Goal: Ask a question

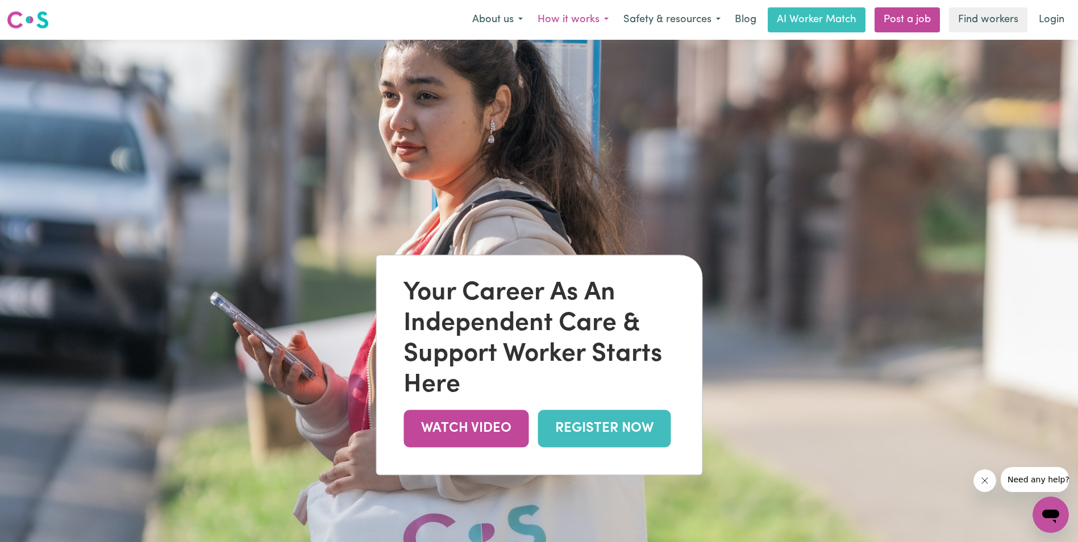
click at [576, 20] on button "How it works" at bounding box center [573, 20] width 86 height 24
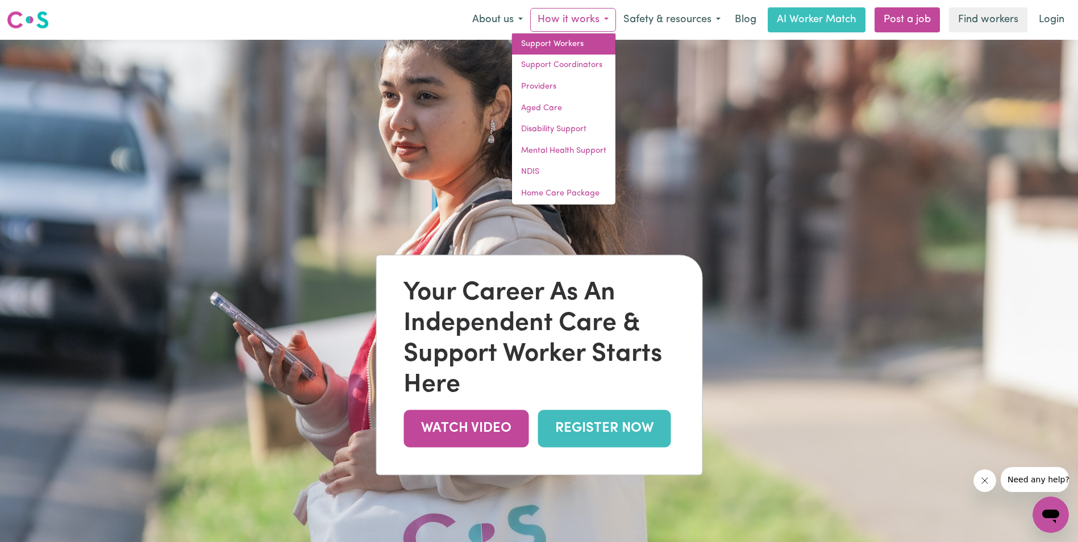
click at [563, 43] on link "Support Workers" at bounding box center [563, 45] width 103 height 22
click at [545, 49] on link "Support Workers" at bounding box center [563, 45] width 103 height 22
click at [506, 23] on button "About us" at bounding box center [497, 20] width 65 height 24
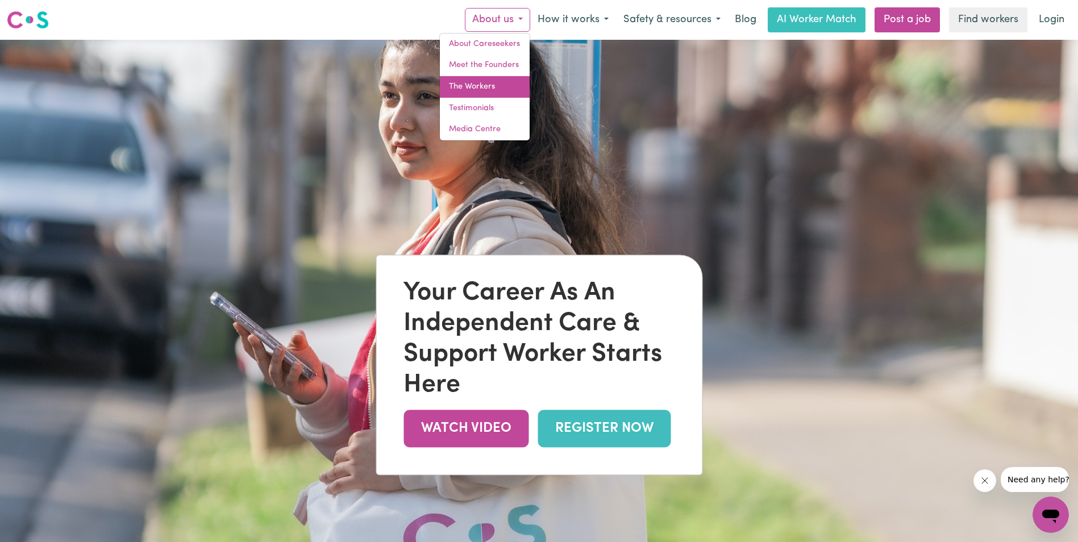
click at [484, 93] on link "The Workers" at bounding box center [485, 87] width 90 height 22
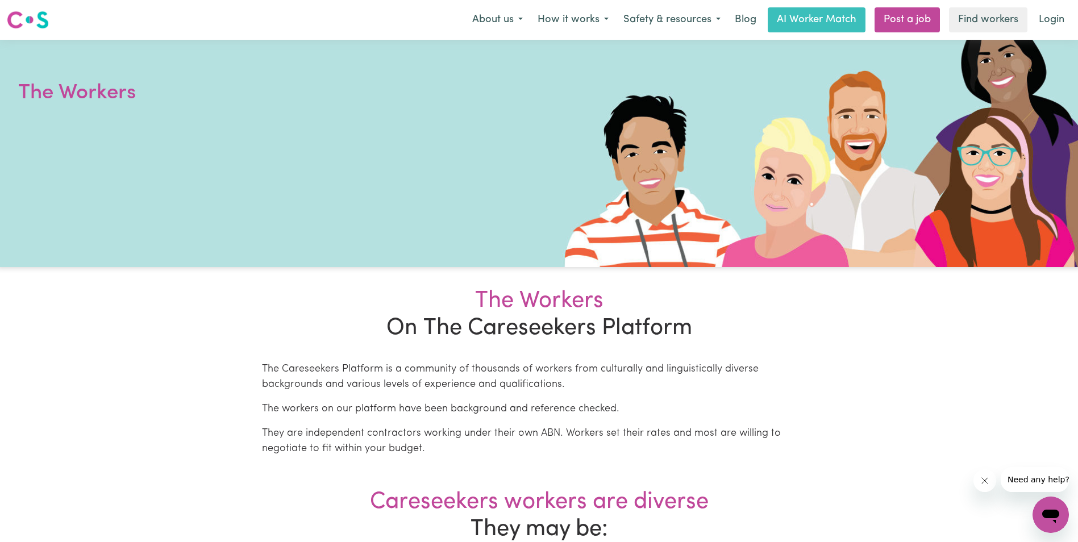
click at [1043, 515] on icon "Open messaging window" at bounding box center [1050, 517] width 17 height 14
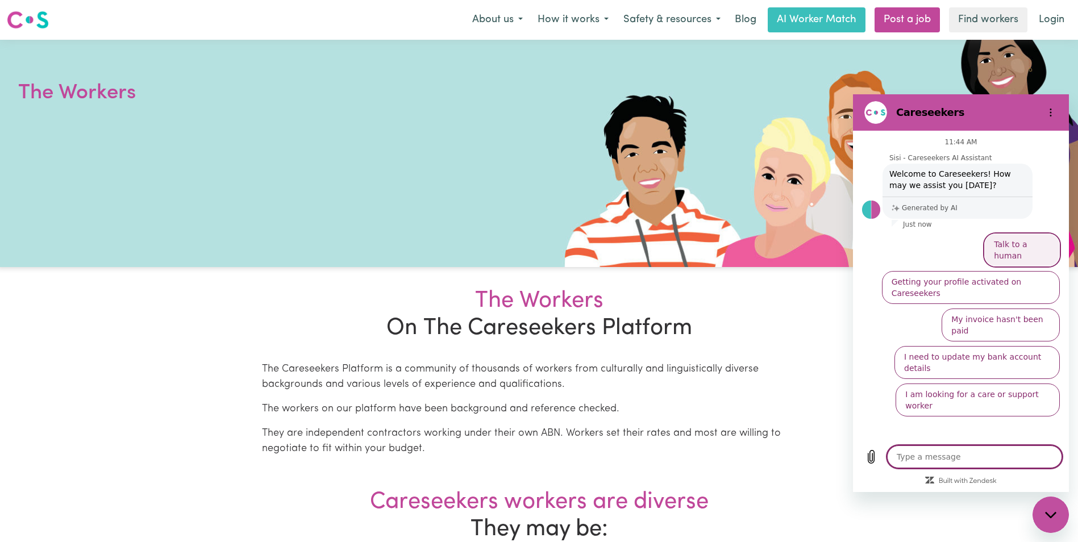
click at [1021, 247] on button "Talk to a human" at bounding box center [1022, 249] width 76 height 33
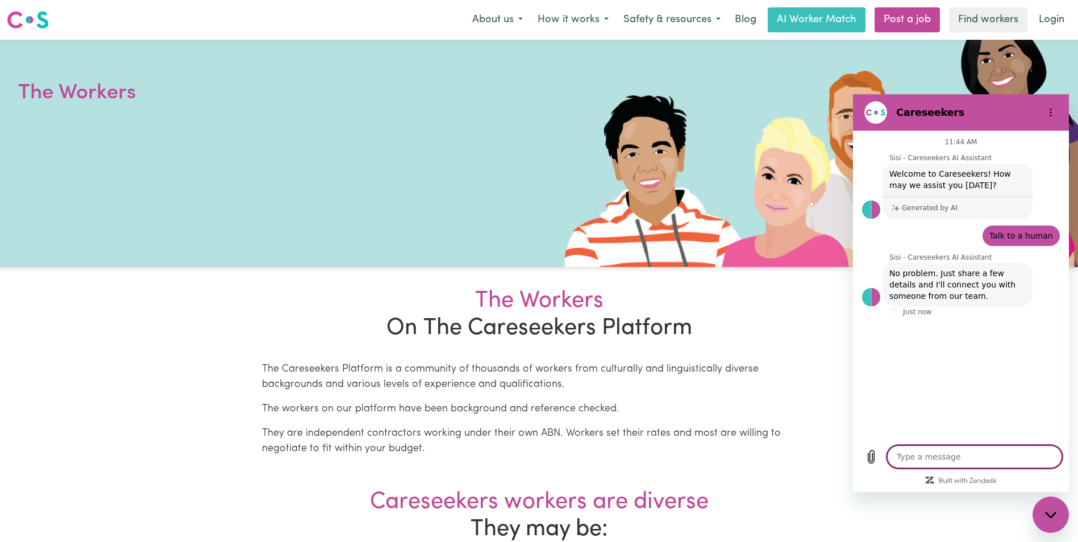
type textarea "x"
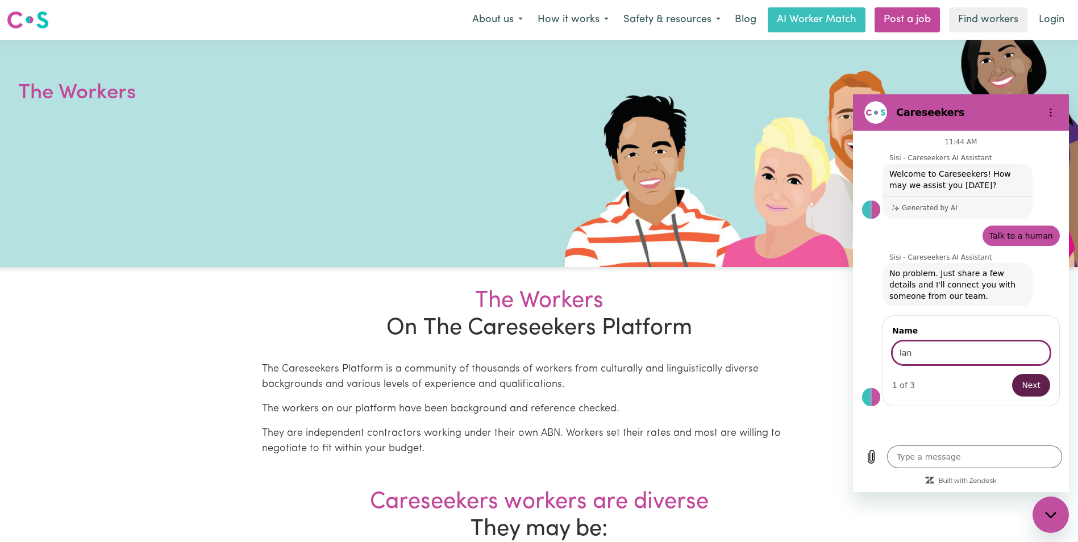
type input "lan"
click at [1035, 389] on span "Next" at bounding box center [1030, 385] width 19 height 14
type textarea "x"
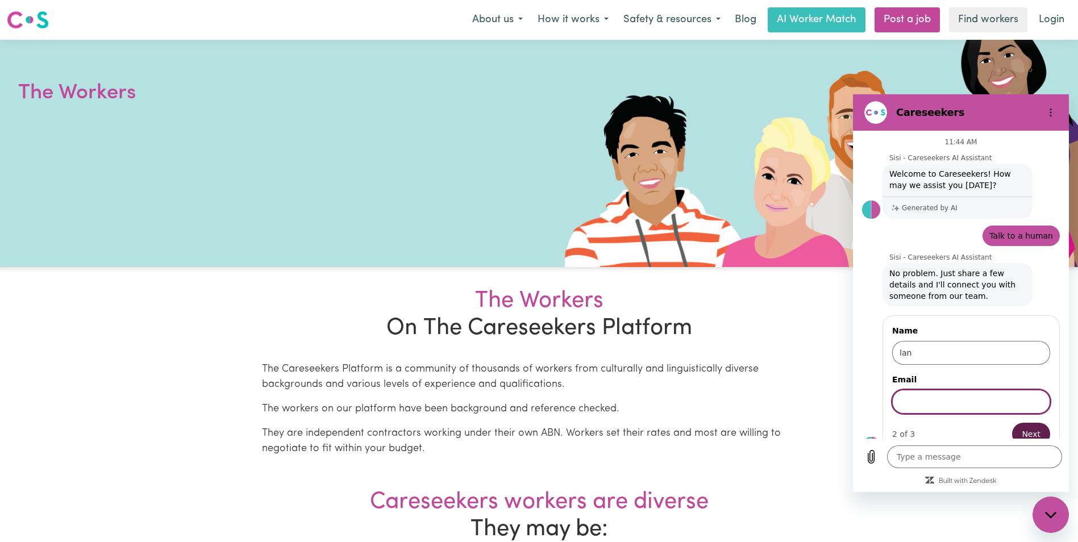
scroll to position [17, 0]
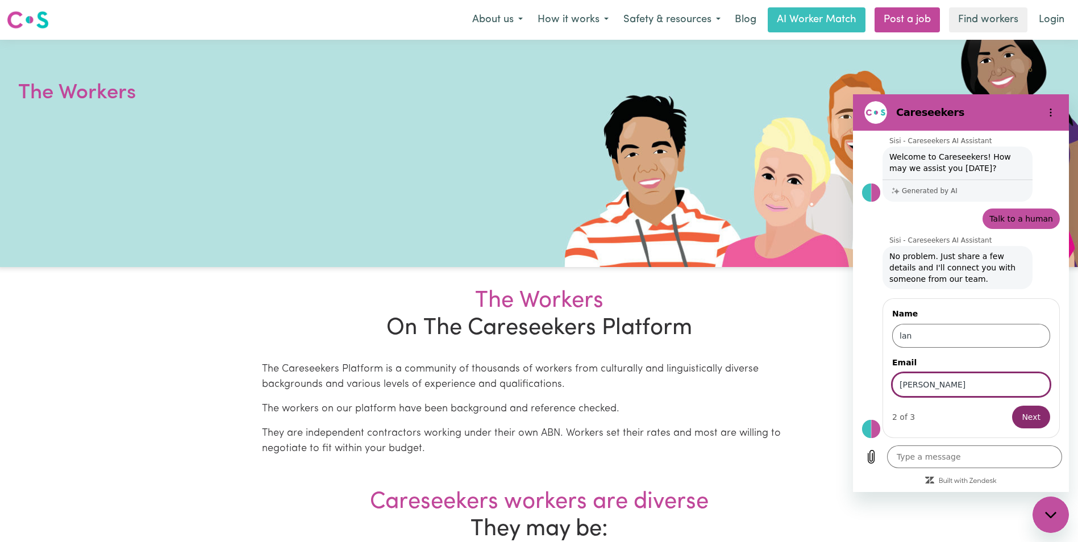
type input "lisalilanable11@gmail.com"
click at [1021, 416] on span "Next" at bounding box center [1030, 417] width 19 height 14
type textarea "x"
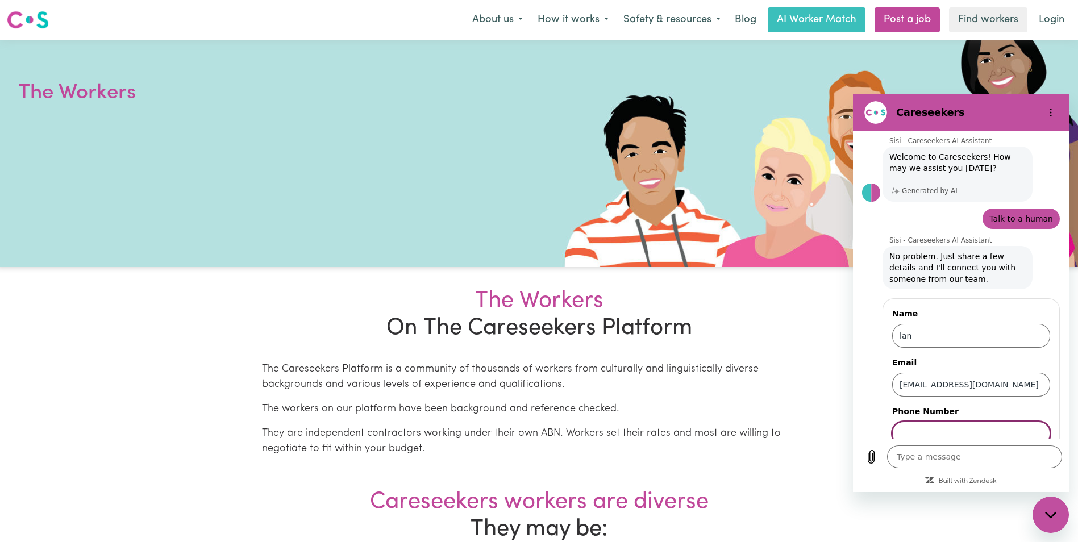
scroll to position [66, 0]
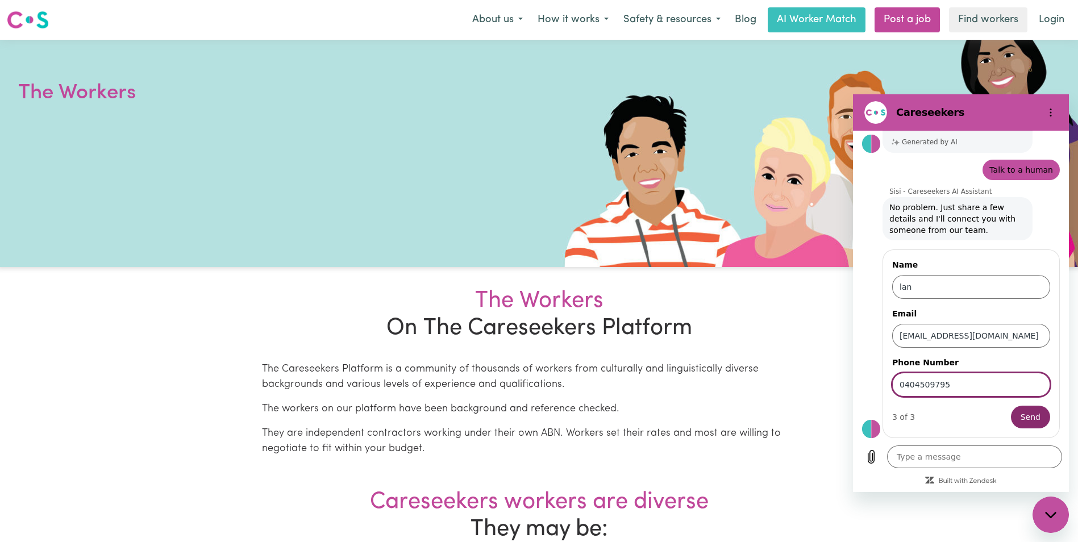
type input "0404509795"
click at [1011, 406] on button "Send" at bounding box center [1030, 417] width 39 height 23
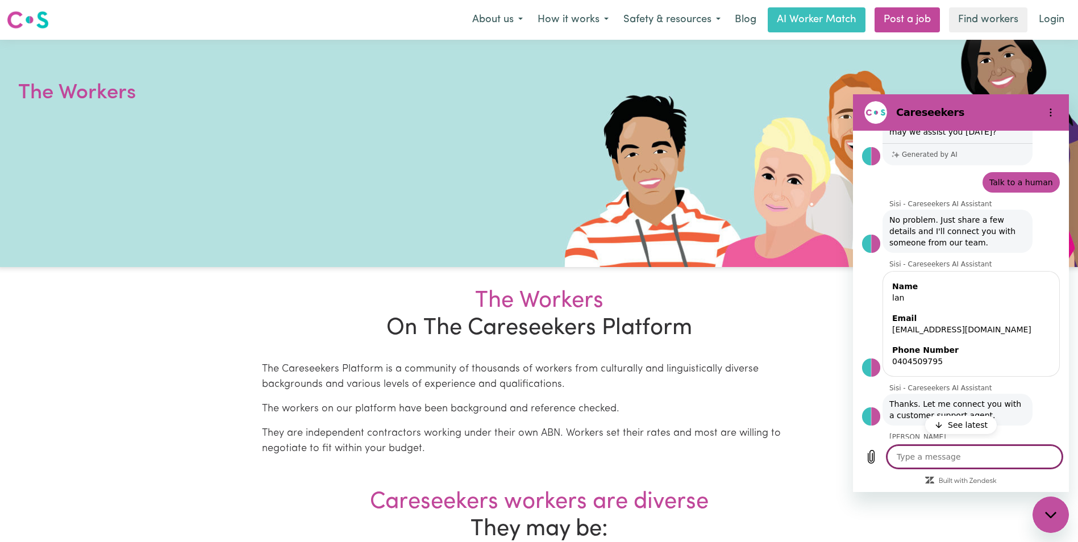
scroll to position [112, 0]
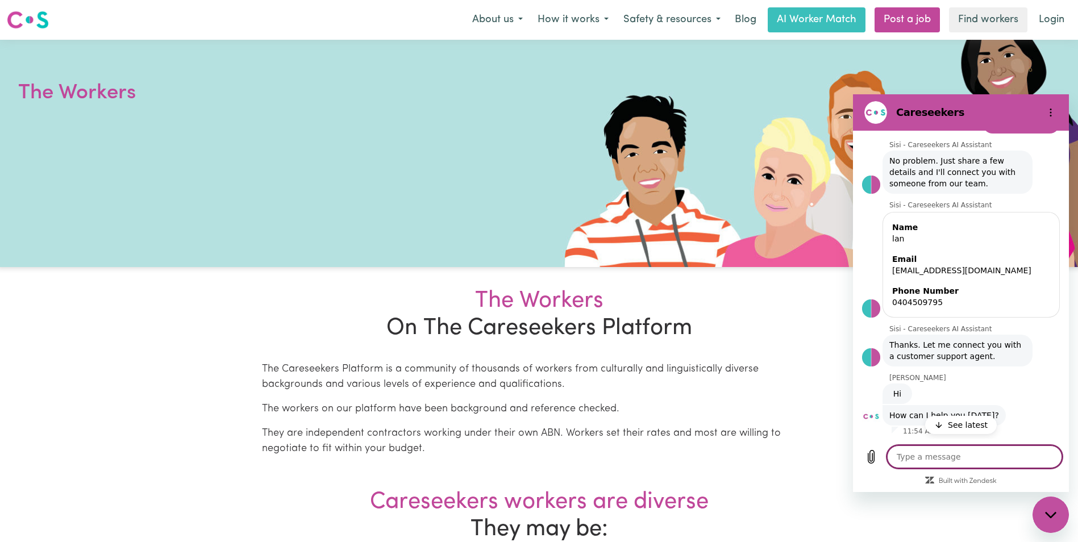
type textarea "x"
click at [963, 456] on textarea at bounding box center [974, 456] width 175 height 23
type textarea "h"
type textarea "x"
type textarea "hi"
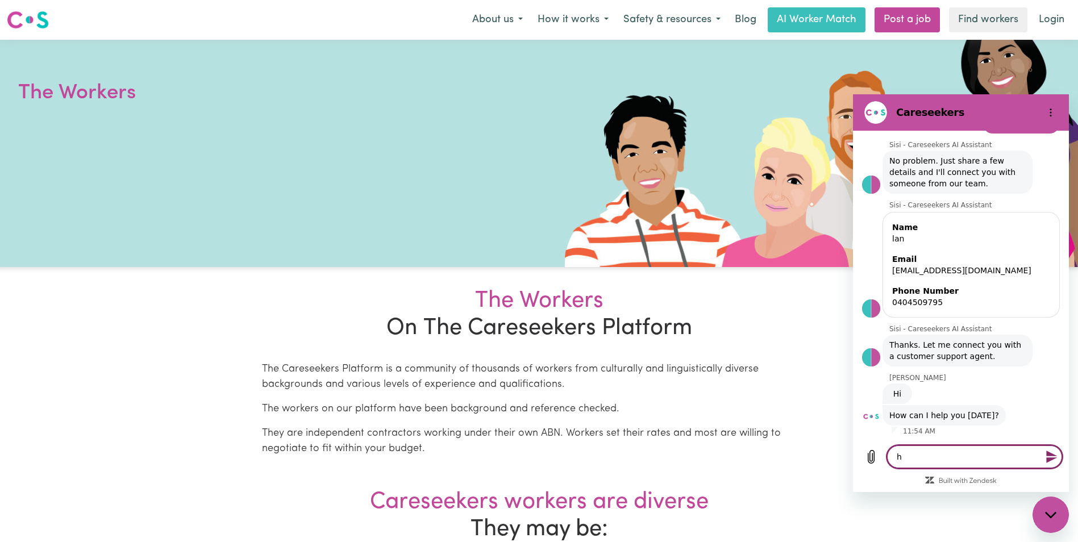
type textarea "x"
type textarea "hi"
type textarea "x"
type textarea "hi"
type textarea "x"
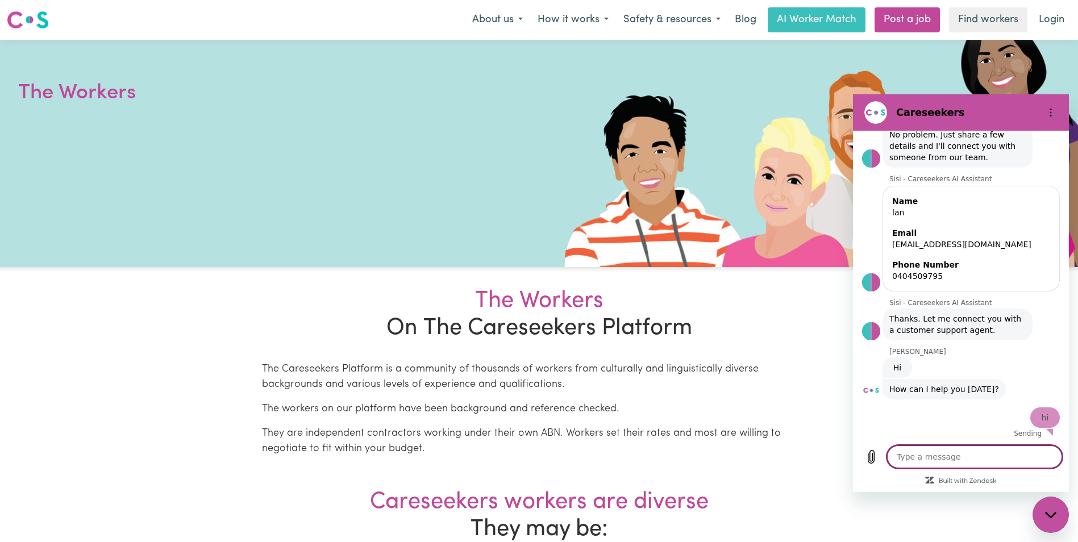
type textarea "x"
type textarea "I"
type textarea "x"
type textarea "I"
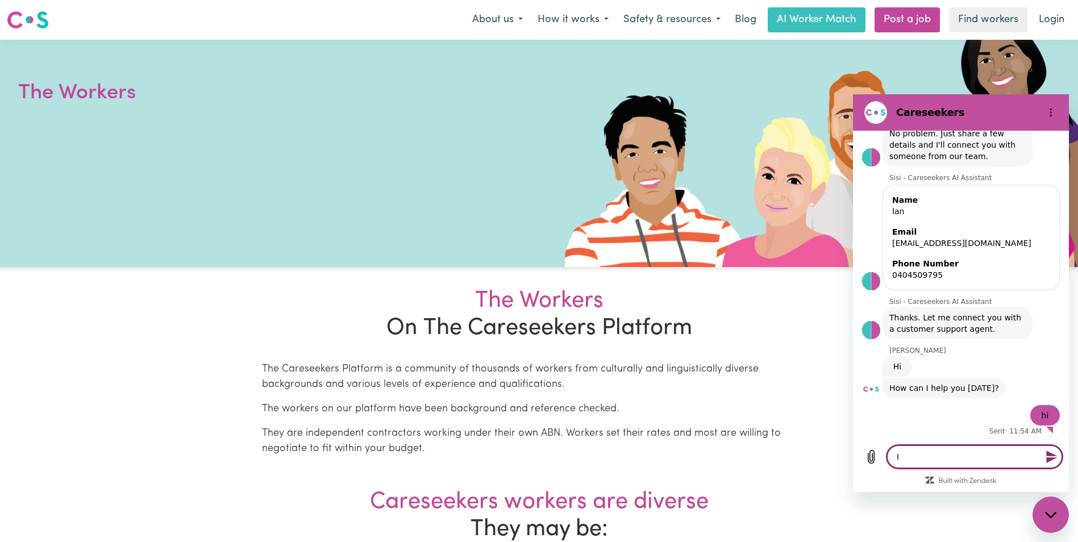
type textarea "x"
type textarea "I a"
type textarea "x"
type textarea "I am"
type textarea "x"
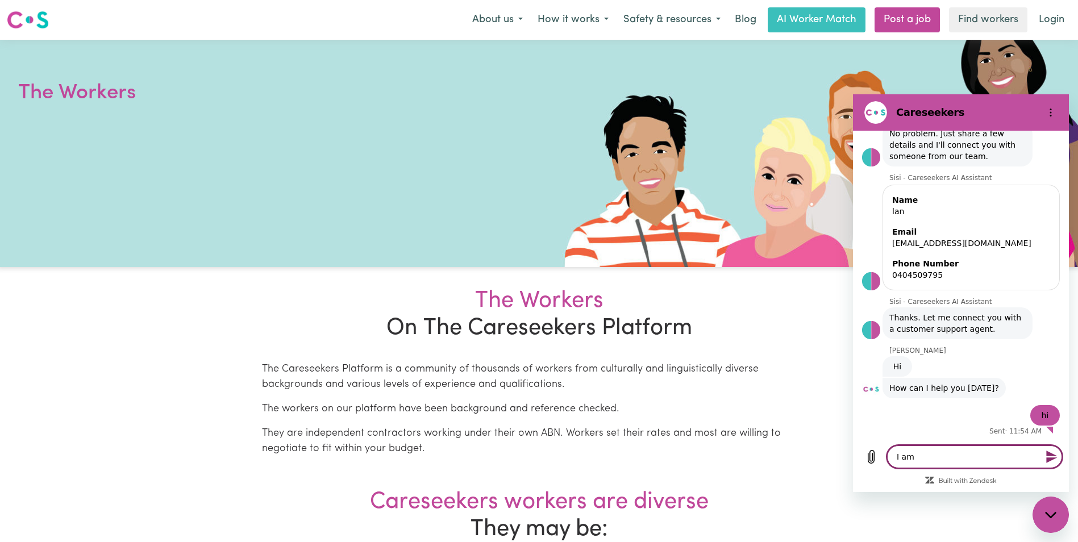
type textarea "I am"
type textarea "x"
type textarea "I am a"
type textarea "x"
type textarea "I am a"
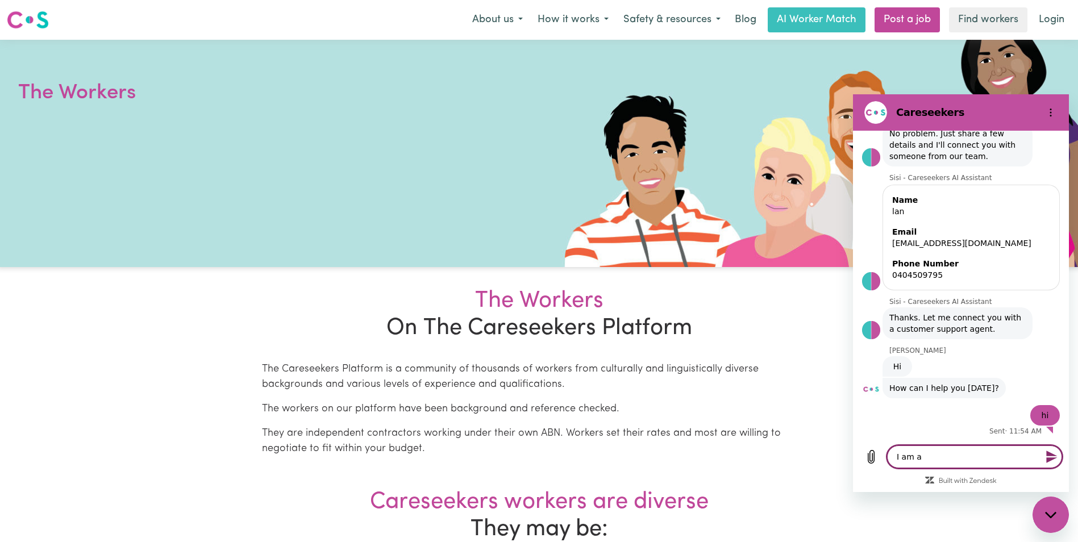
type textarea "x"
type textarea "I am a s"
type textarea "x"
type textarea "I am a st"
type textarea "x"
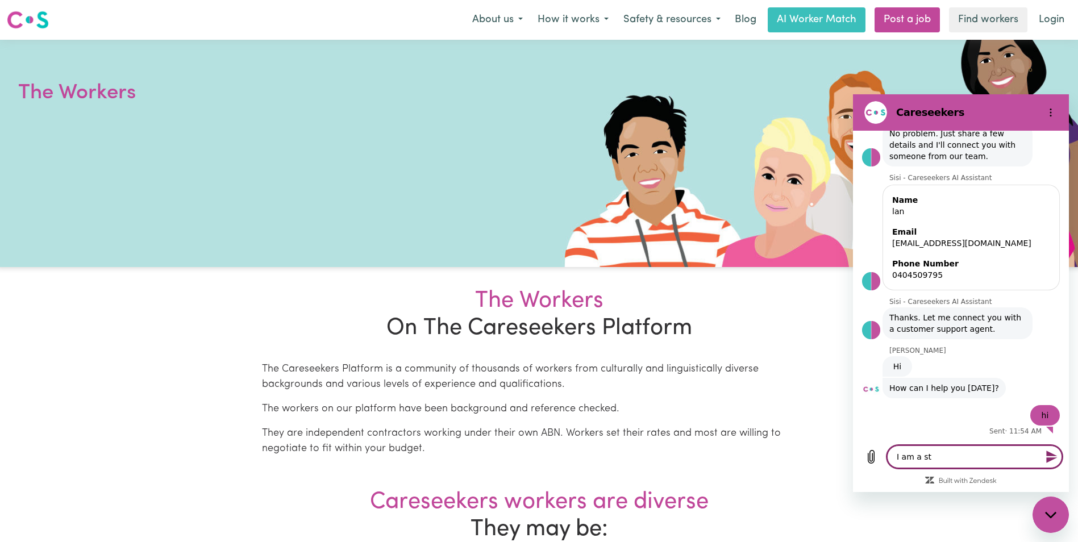
type textarea "I am a stu"
type textarea "x"
type textarea "I am a stud"
type textarea "x"
type textarea "I am a stude"
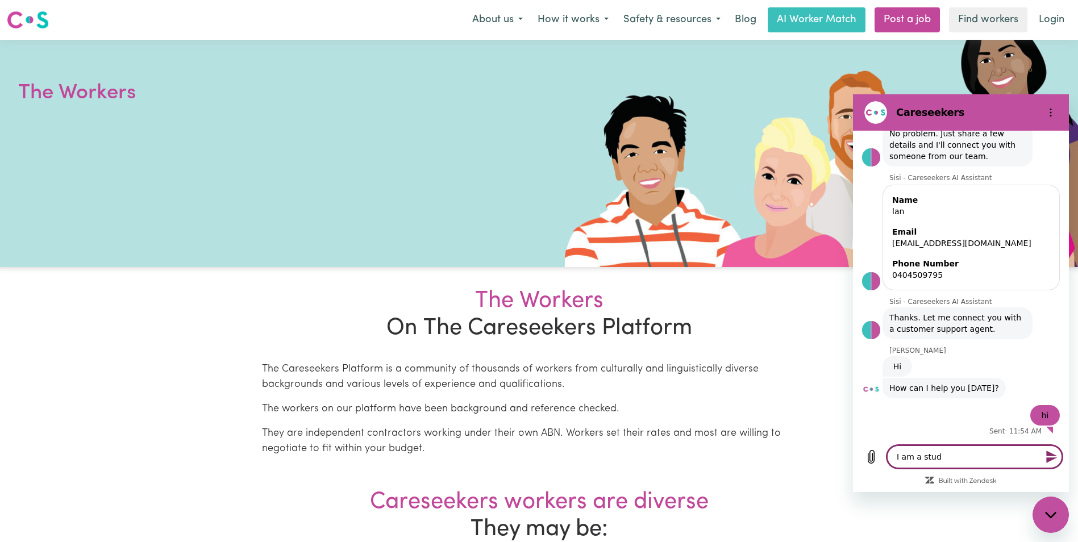
type textarea "x"
type textarea "I am a studen"
type textarea "x"
type textarea "I am a student"
type textarea "x"
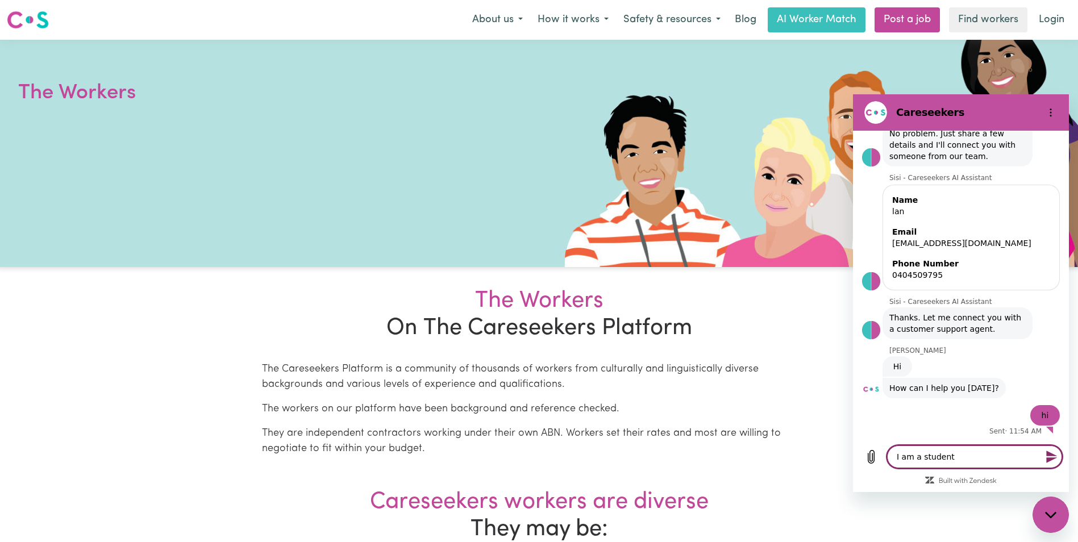
type textarea "I am a student"
type textarea "x"
type textarea "I am a student f"
type textarea "x"
type textarea "I am a student fo"
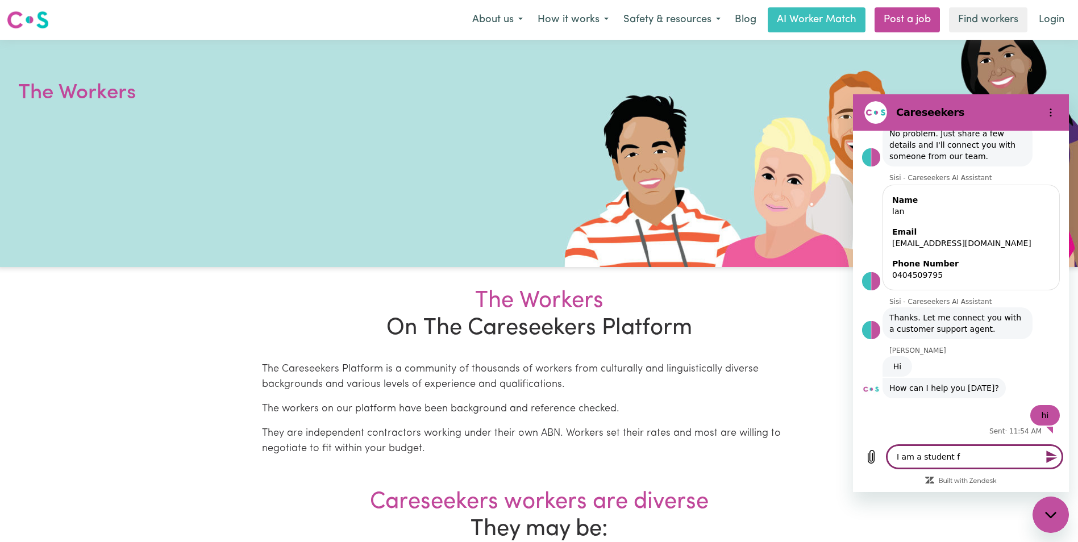
type textarea "x"
type textarea "I am a student for"
type textarea "x"
type textarea "I am a student for"
type textarea "x"
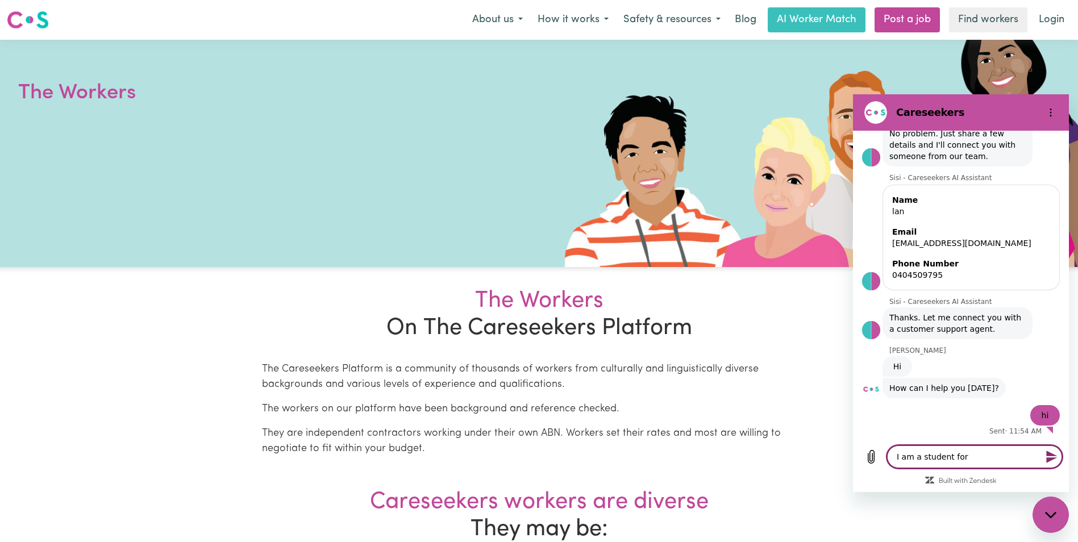
type textarea "I am a student for c"
type textarea "x"
type textarea "I am a student for ce"
type textarea "x"
type textarea "I am a student for cer"
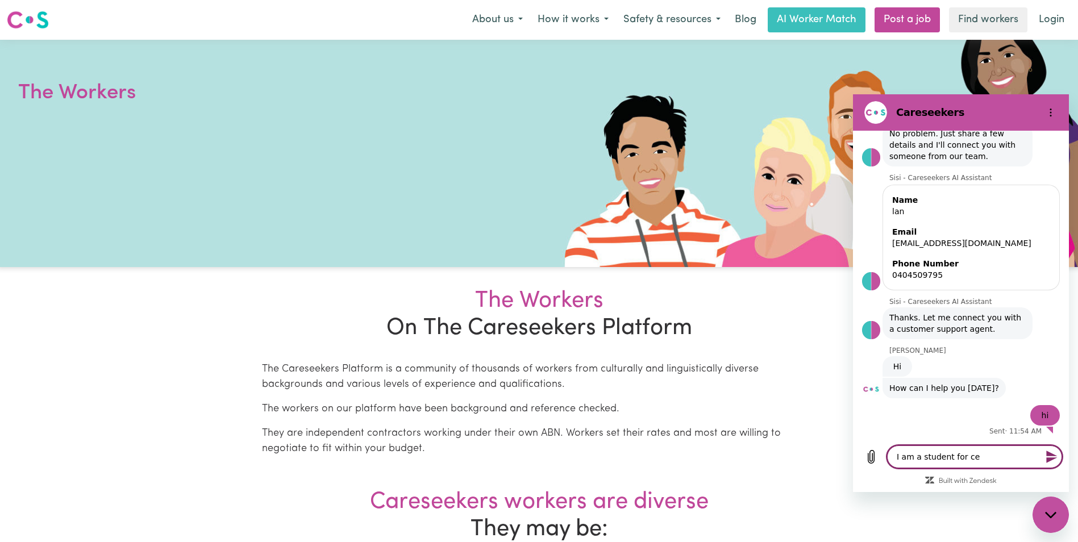
type textarea "x"
type textarea "I am a student for cert"
type textarea "x"
type textarea "I am a student for cert"
type textarea "x"
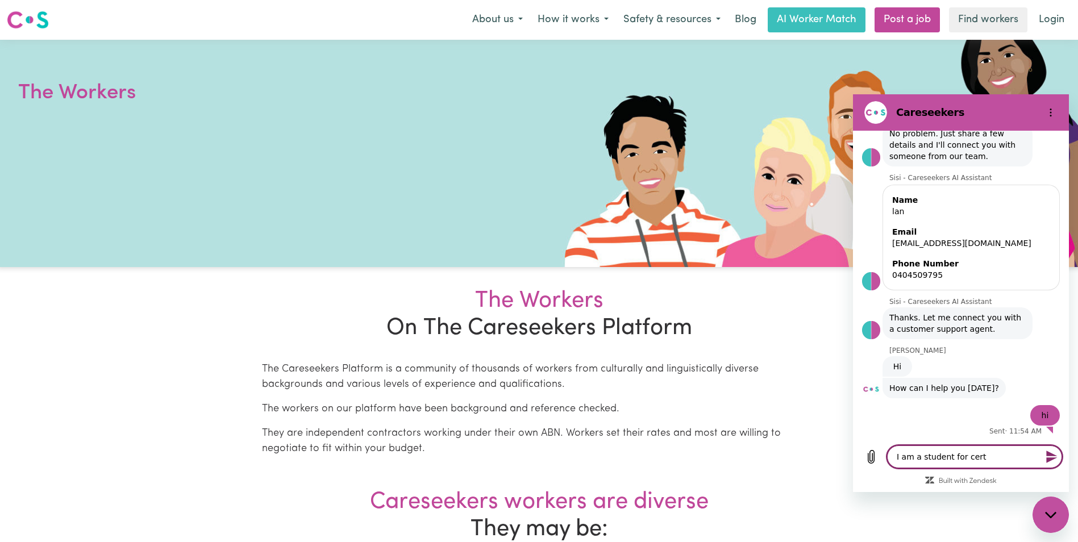
type textarea "I am a student for cert I"
type textarea "x"
type textarea "I am a student for cert II"
type textarea "x"
type textarea "I am a student for cert III"
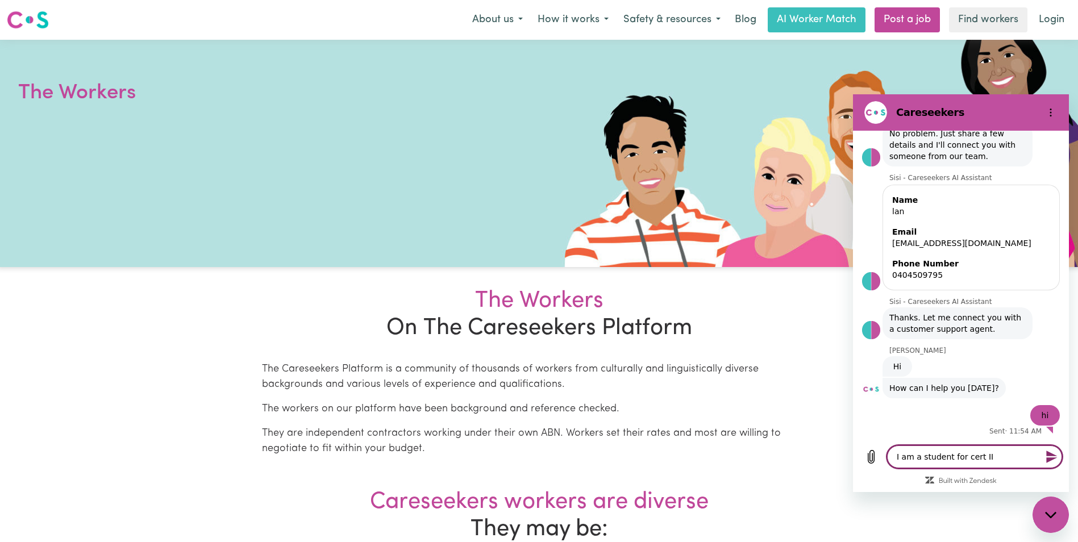
type textarea "x"
type textarea "I am a student for cert III"
type textarea "x"
type textarea "I am a student for cert III s"
type textarea "x"
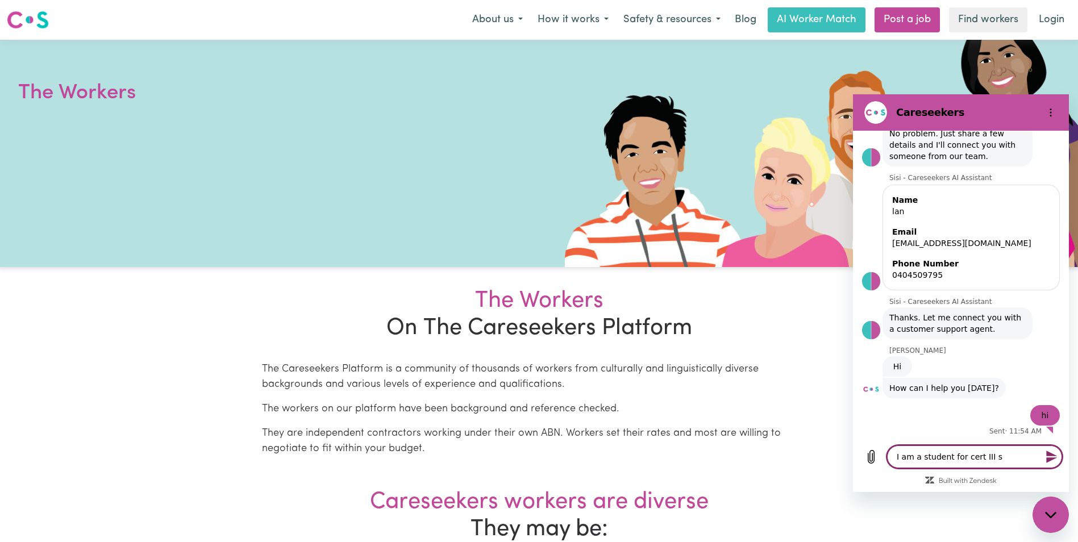
type textarea "I am a student for cert III su"
type textarea "x"
type textarea "I am a student for cert III sup"
type textarea "x"
type textarea "I am a student for cert III supp"
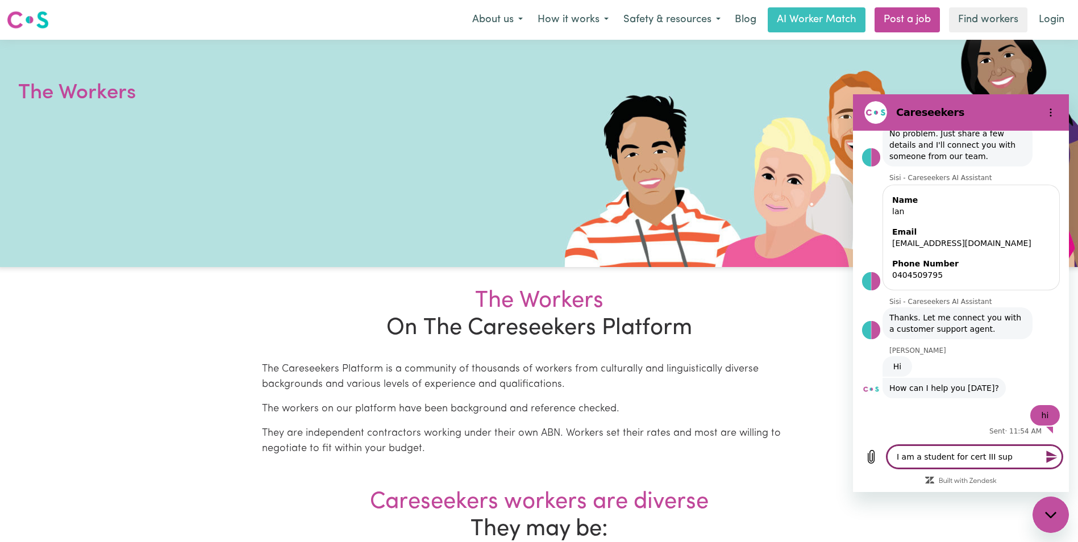
type textarea "x"
type textarea "I am a student for cert III suppo"
type textarea "x"
type textarea "I am a student for cert III suppor"
type textarea "x"
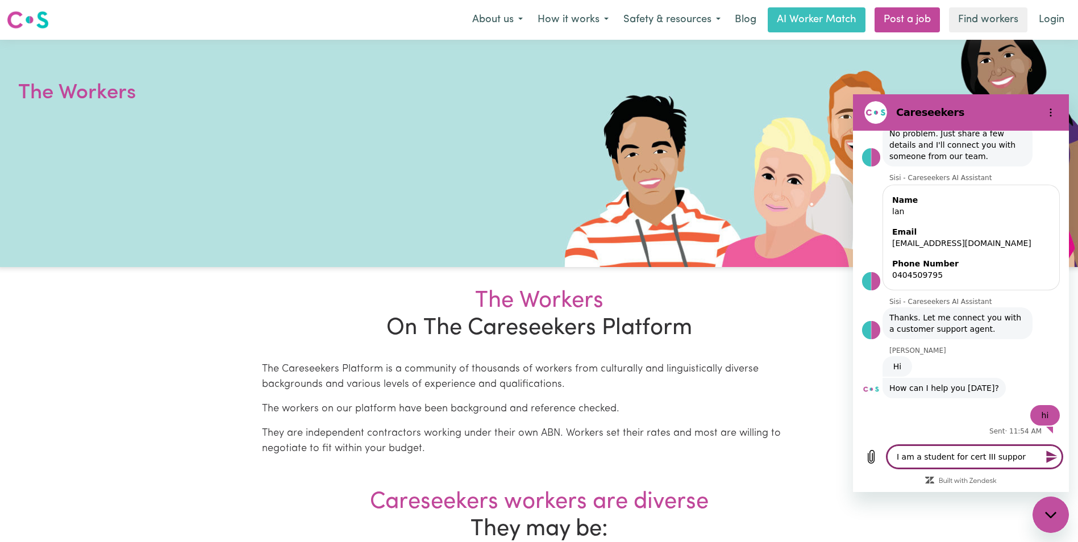
type textarea "I am a student for cert III support"
type textarea "x"
type textarea "I am a student for cert III support"
type textarea "x"
type textarea "I am a student for cert III support w"
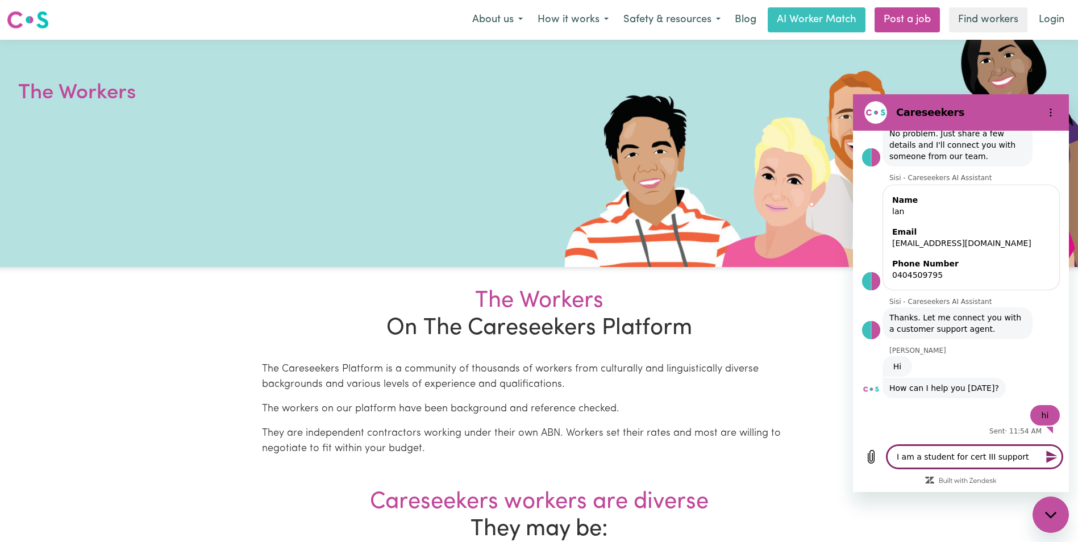
type textarea "x"
type textarea "I am a student for cert III support wo"
type textarea "x"
type textarea "I am a student for cert III support wok"
type textarea "x"
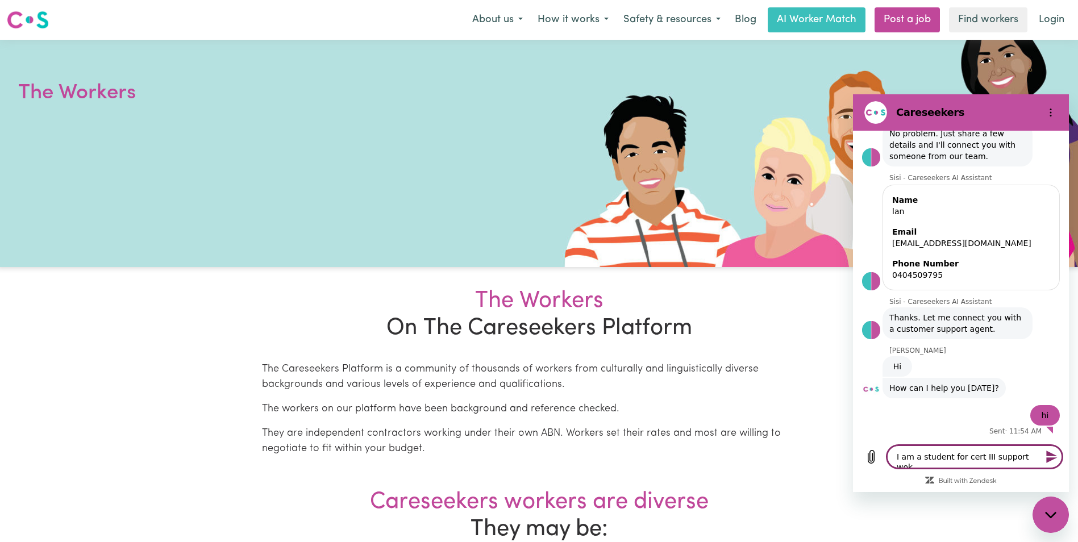
type textarea "I am a student for cert III support wo"
type textarea "x"
type textarea "I am a student for cert III support wor"
type textarea "x"
type textarea "I am a student for cert III support work"
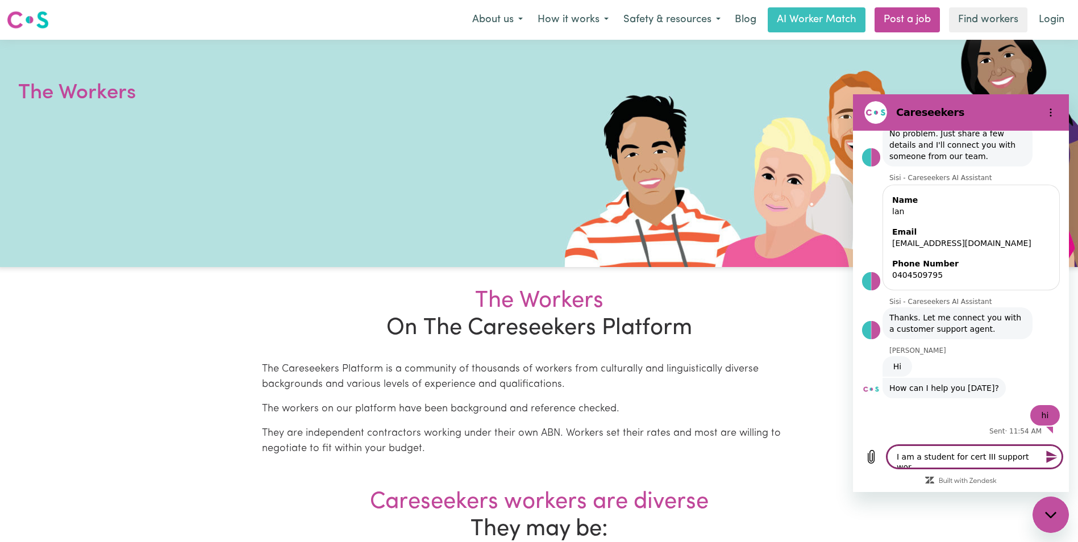
type textarea "x"
type textarea "I am a student for cert III support worke"
type textarea "x"
type textarea "I am a student for cert III support worker"
type textarea "x"
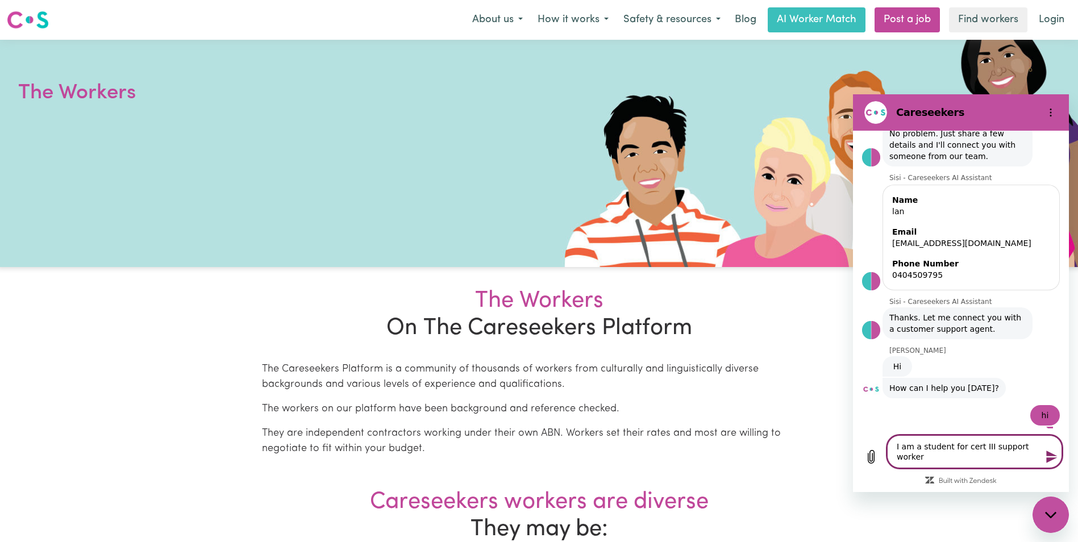
type textarea "I am a student for cert III support worker"
type textarea "x"
type textarea "I am a student for cert III support worker n"
type textarea "x"
type textarea "I am a student for cert III support worker no"
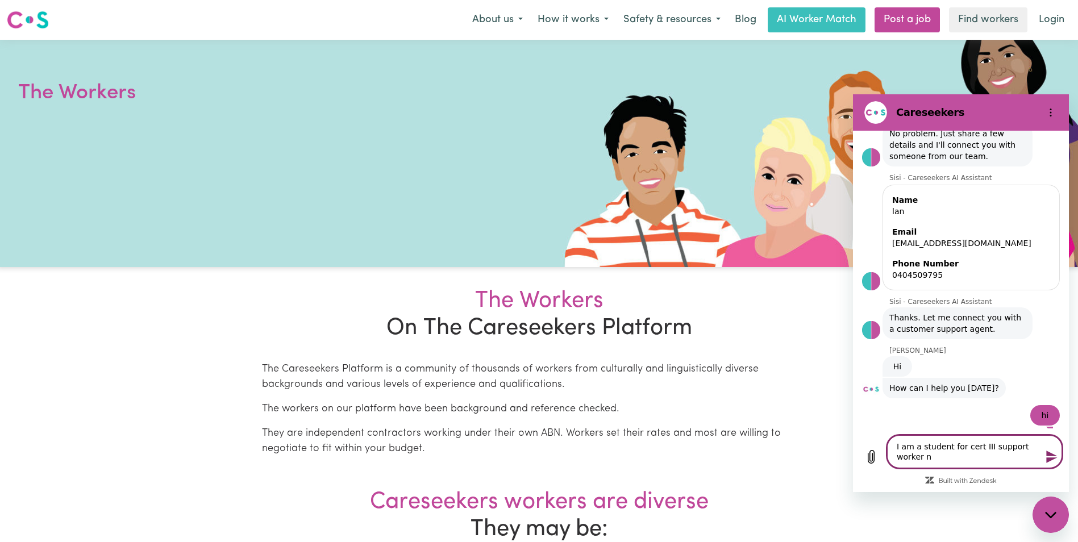
type textarea "x"
type textarea "I am a student for cert III support worker now"
type textarea "x"
type textarea "I am a student for cert III support worker now."
type textarea "x"
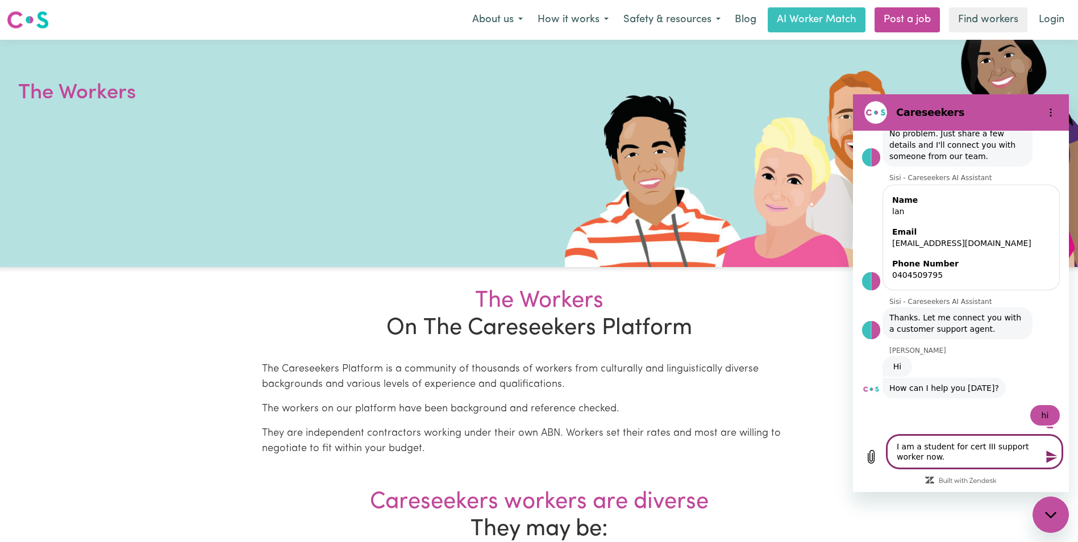
type textarea "I am a student for cert III support worker now."
type textarea "x"
type textarea "I am a student for cert III support worker now. c"
type textarea "x"
type textarea "I am a student for cert III support worker now. co"
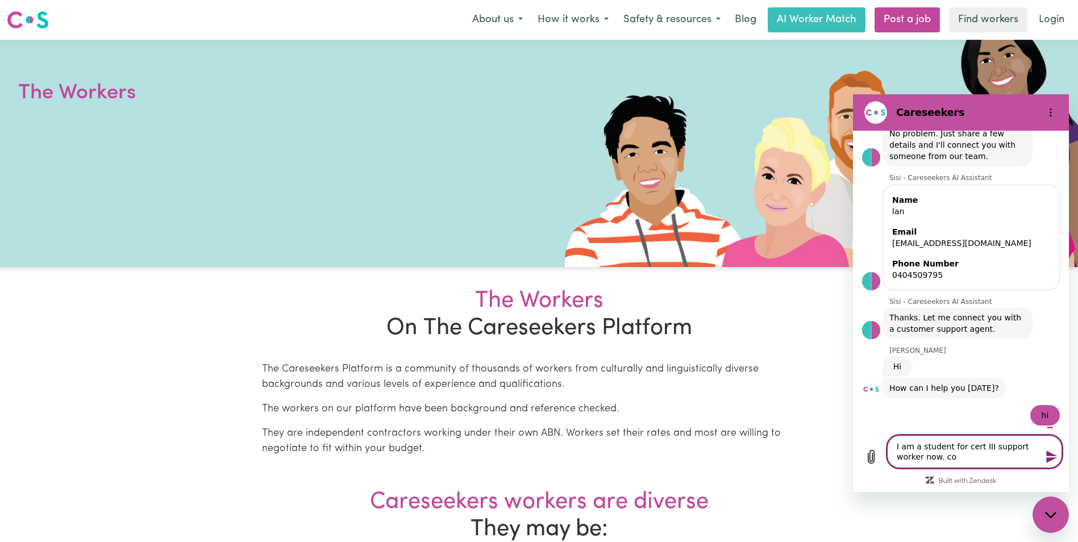
type textarea "x"
type textarea "I am a student for cert III support worker now. cou"
type textarea "x"
type textarea "I am a student for cert III support worker now. coul"
type textarea "x"
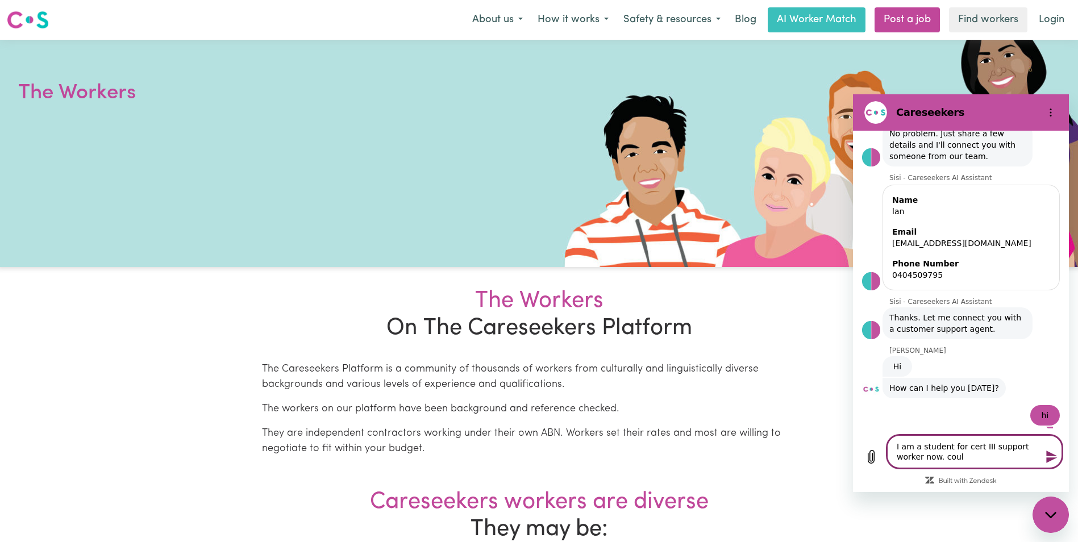
type textarea "I am a student for cert III support worker now. could"
type textarea "x"
type textarea "I am a student for cert III support worker now. could"
type textarea "x"
type textarea "I am a student for cert III support worker now. could I"
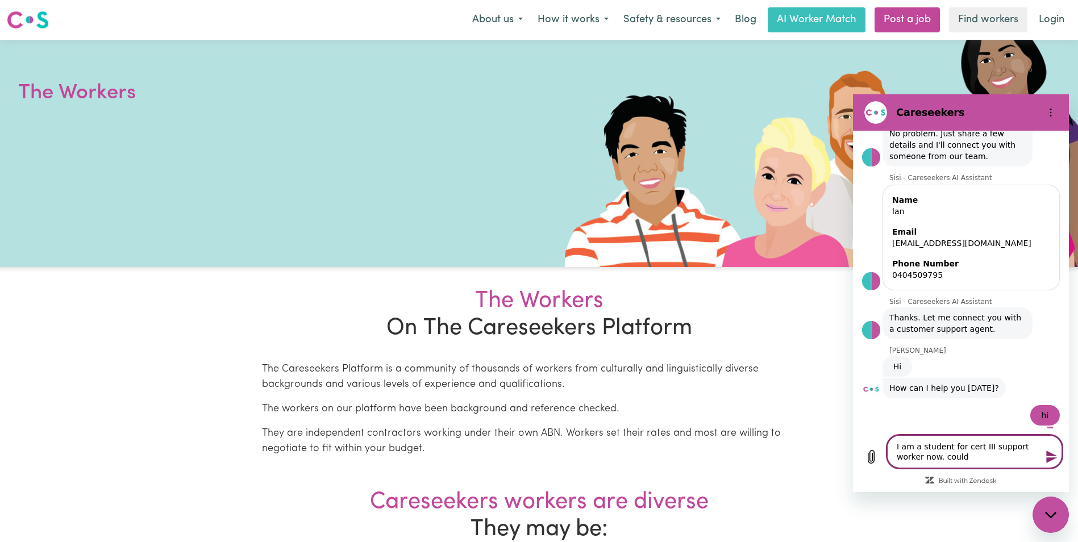
type textarea "x"
type textarea "I am a student for cert III support worker now. could I"
type textarea "x"
type textarea "I am a student for cert III support worker now. could I r"
type textarea "x"
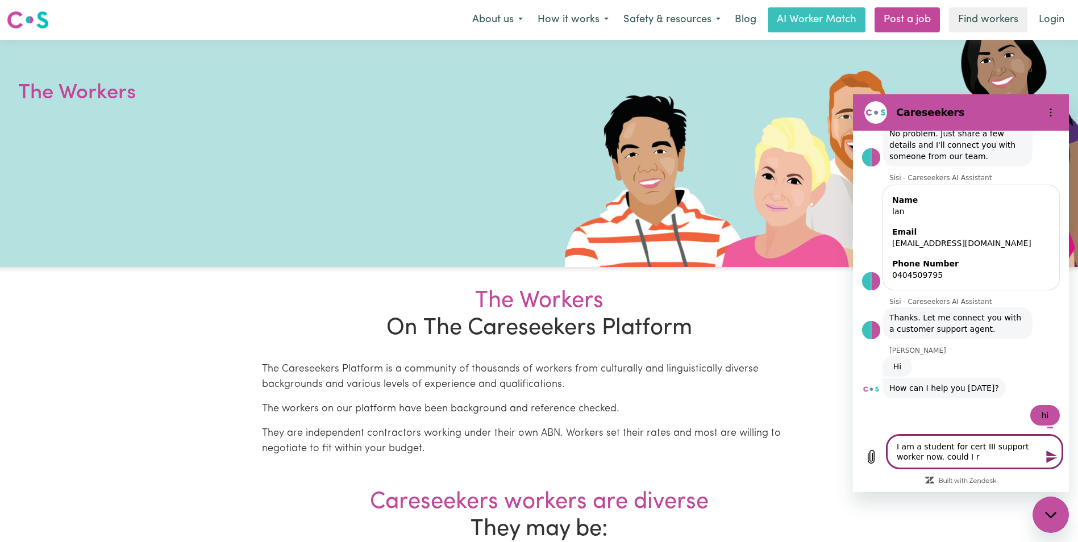
type textarea "I am a student for cert III support worker now. could I re"
type textarea "x"
type textarea "I am a student for cert III support worker now. could I reg"
type textarea "x"
type textarea "I am a student for cert III support worker now. could I regi"
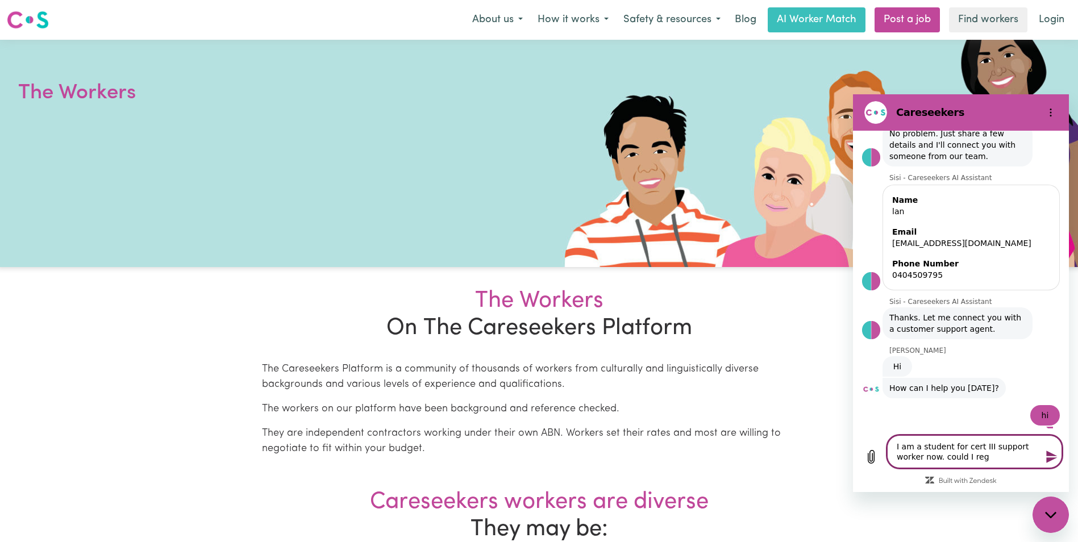
type textarea "x"
type textarea "I am a student for cert III support worker now. could I regis"
type textarea "x"
type textarea "I am a student for cert III support worker now. could I regist"
type textarea "x"
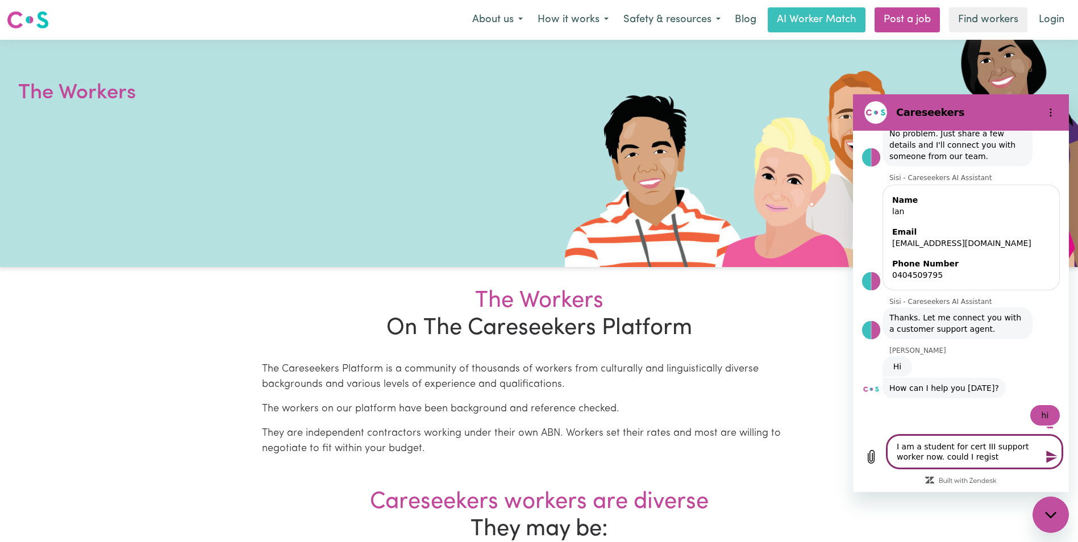
type textarea "I am a student for cert III support worker now. could I registe"
type textarea "x"
type textarea "I am a student for cert III support worker now. could I register"
type textarea "x"
type textarea "I am a student for cert III support worker now. could I register"
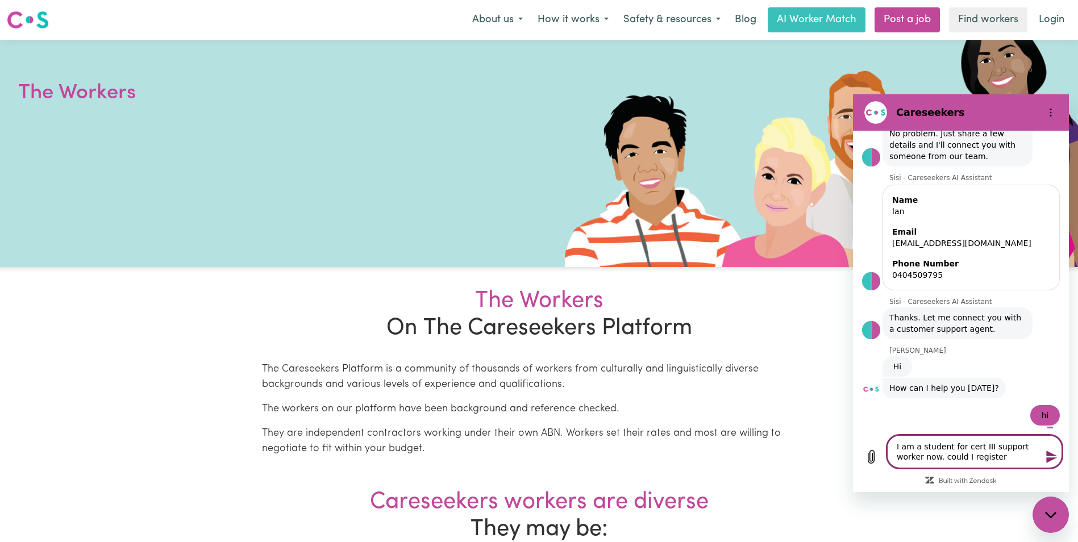
type textarea "x"
type textarea "I am a student for cert III support worker now. could I register i"
type textarea "x"
type textarea "I am a student for cert III support worker now. could I register in"
type textarea "x"
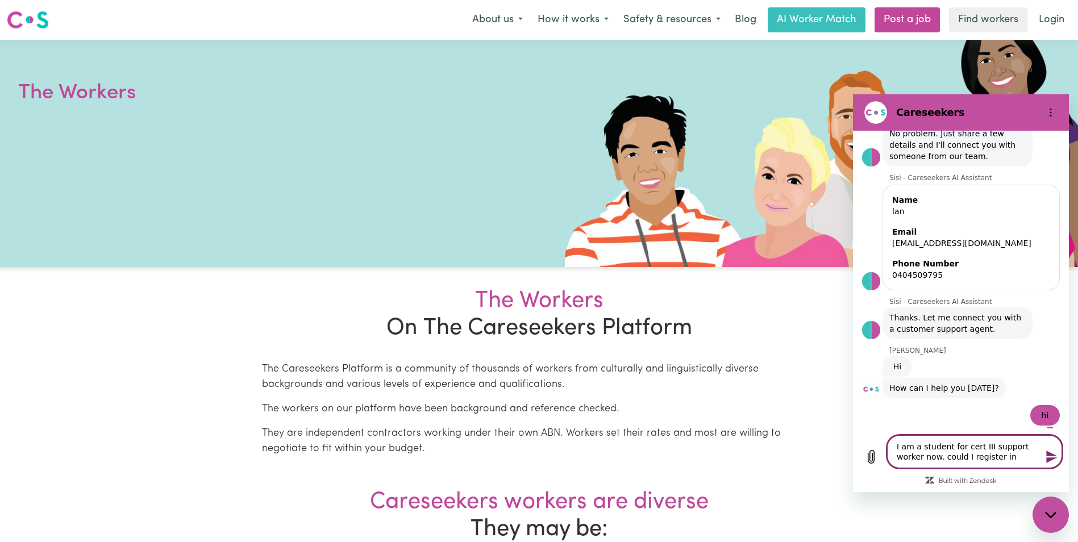
type textarea "I am a student for cert III support worker now. could I register in"
type textarea "x"
type textarea "I am a student for cert III support worker now. could I register in t"
type textarea "x"
type textarea "I am a student for cert III support worker now. could I register in th"
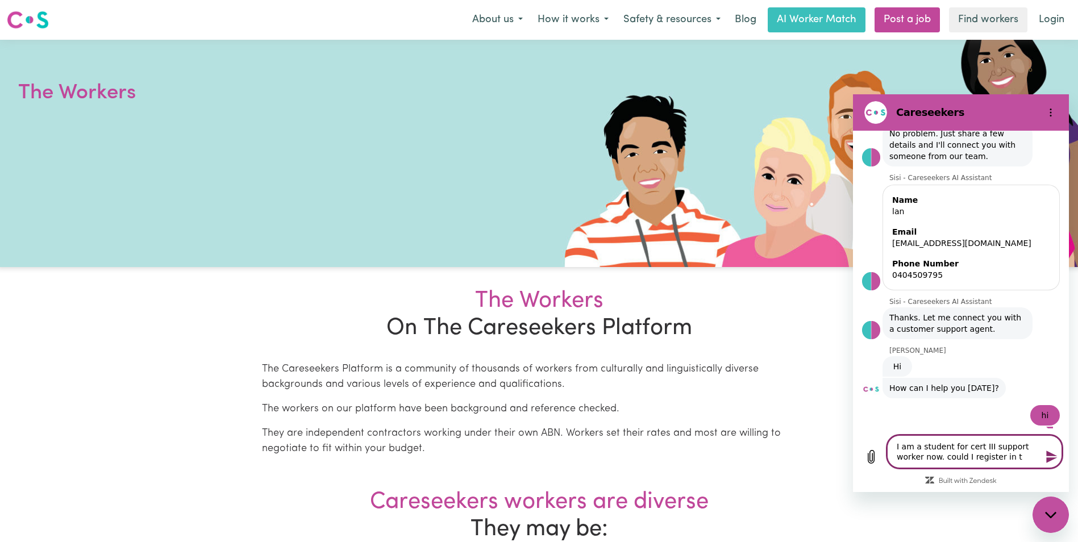
type textarea "x"
type textarea "I am a student for cert III support worker now. could I register in the"
type textarea "x"
type textarea "I am a student for cert III support worker now. could I register in the"
type textarea "x"
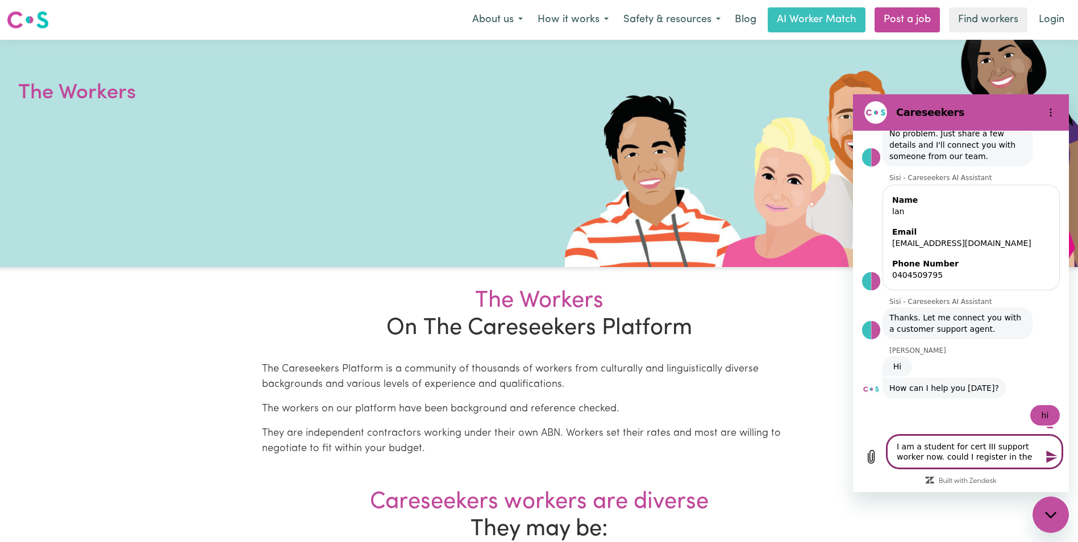
type textarea "I am a student for cert III support worker now. could I register in the p"
type textarea "x"
type textarea "I am a student for cert III support worker now. could I register in the"
type textarea "x"
type textarea "I am a student for cert III support worker now. could I register in the"
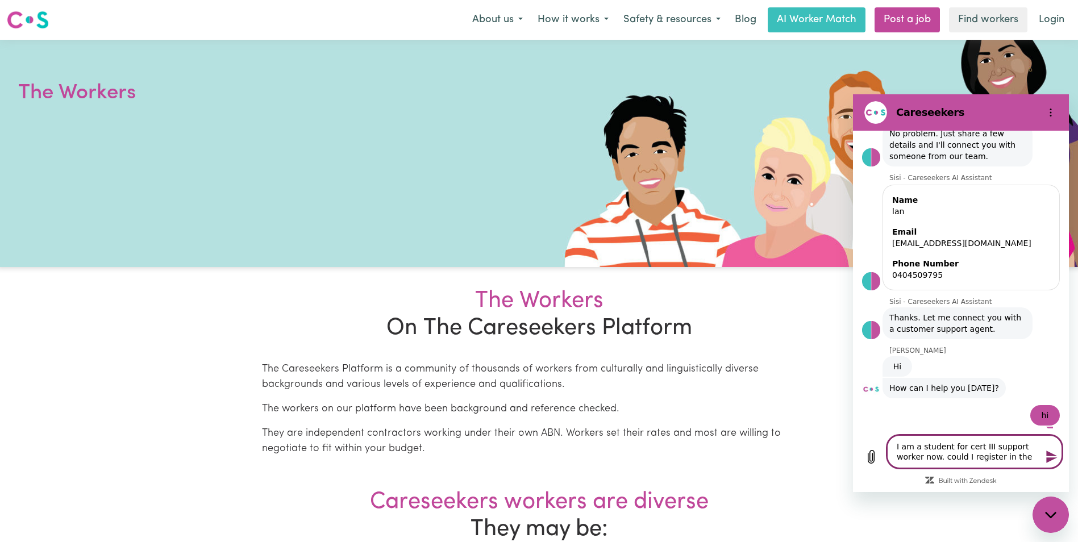
type textarea "x"
type textarea "I am a student for cert III support worker now. could I register in th"
type textarea "x"
type textarea "I am a student for cert III support worker now. could I register in t"
type textarea "x"
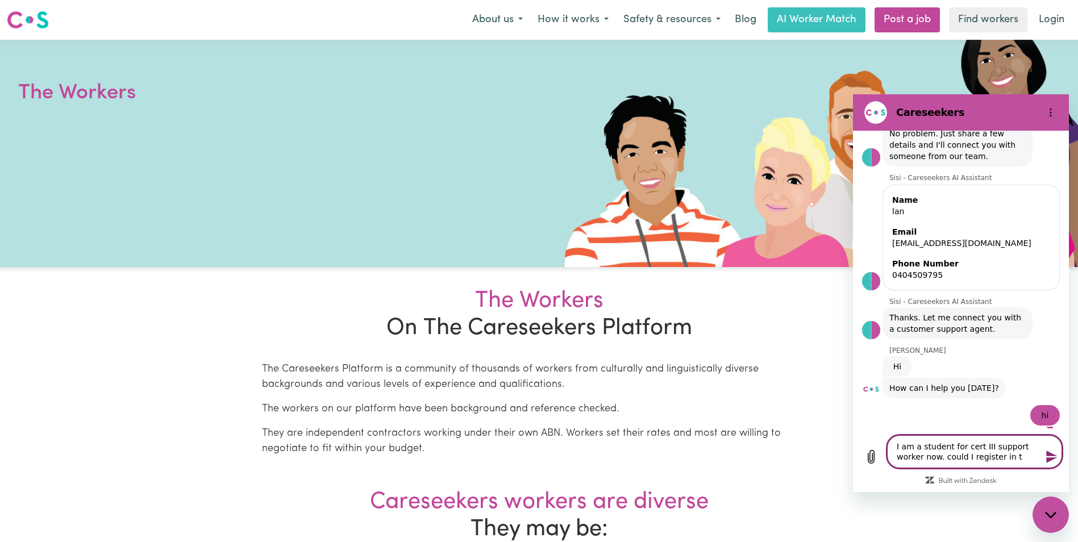
type textarea "I am a student for cert III support worker now. could I register in"
type textarea "x"
type textarea "I am a student for cert III support worker now. could I register in y"
type textarea "x"
type textarea "I am a student for cert III support worker now. could I register in yo"
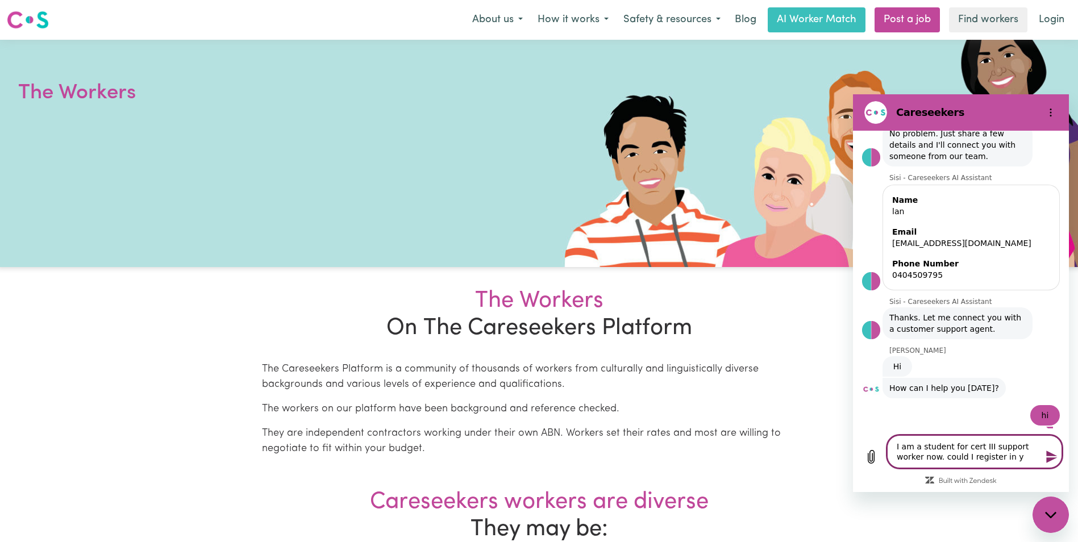
type textarea "x"
type textarea "I am a student for cert III support worker now. could I register in you"
type textarea "x"
type textarea "I am a student for cert III support worker now. could I register in your"
type textarea "x"
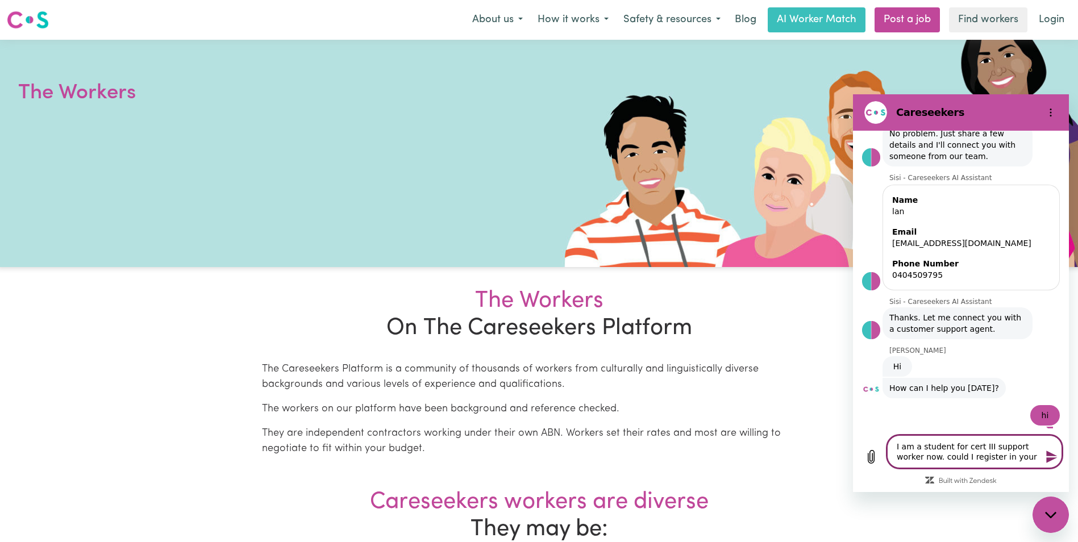
type textarea "I am a student for cert III support worker now. could I register in your"
type textarea "x"
type textarea "I am a student for cert III support worker now. could I register in your p"
type textarea "x"
type textarea "I am a student for cert III support worker now. could I register in your pl"
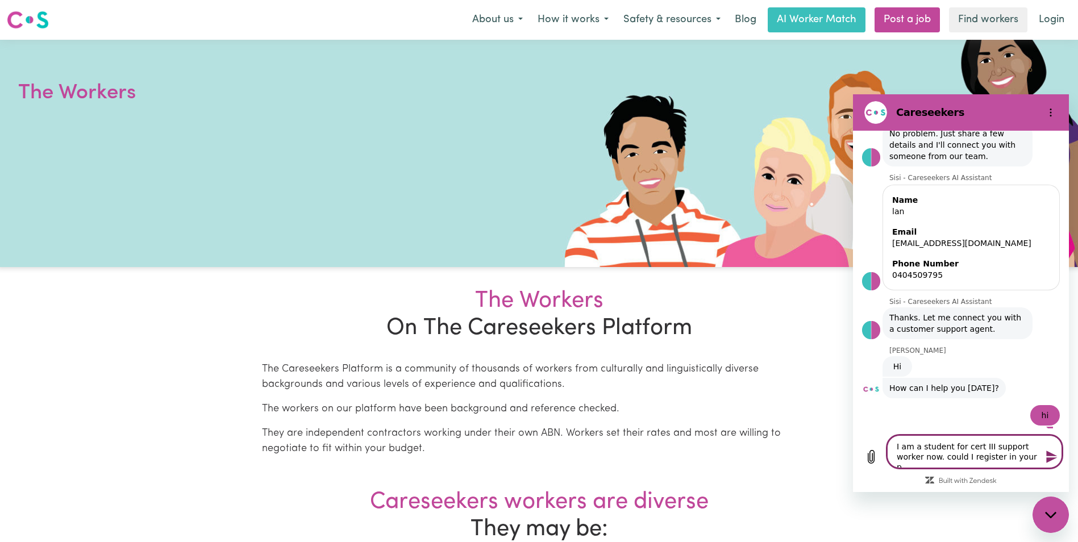
type textarea "x"
type textarea "I am a student for cert III support worker now. could I register in your pla"
type textarea "x"
type textarea "I am a student for cert III support worker now. could I register in your plat"
type textarea "x"
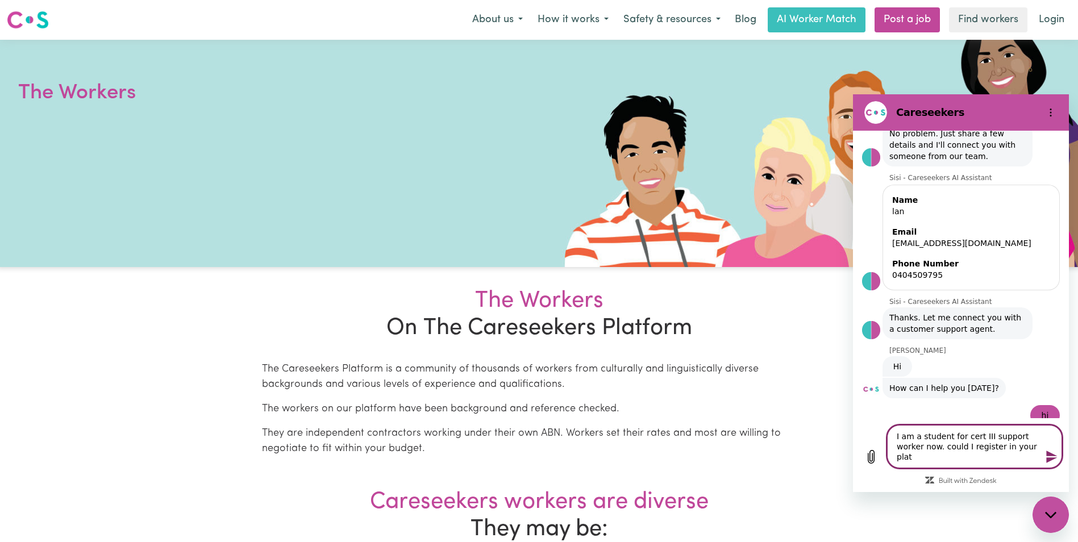
type textarea "I am a student for cert III support worker now. could I register in your platf"
type textarea "x"
type textarea "I am a student for cert III support worker now. could I register in your platfo"
type textarea "x"
type textarea "I am a student for cert III support worker now. could I register in your platfor"
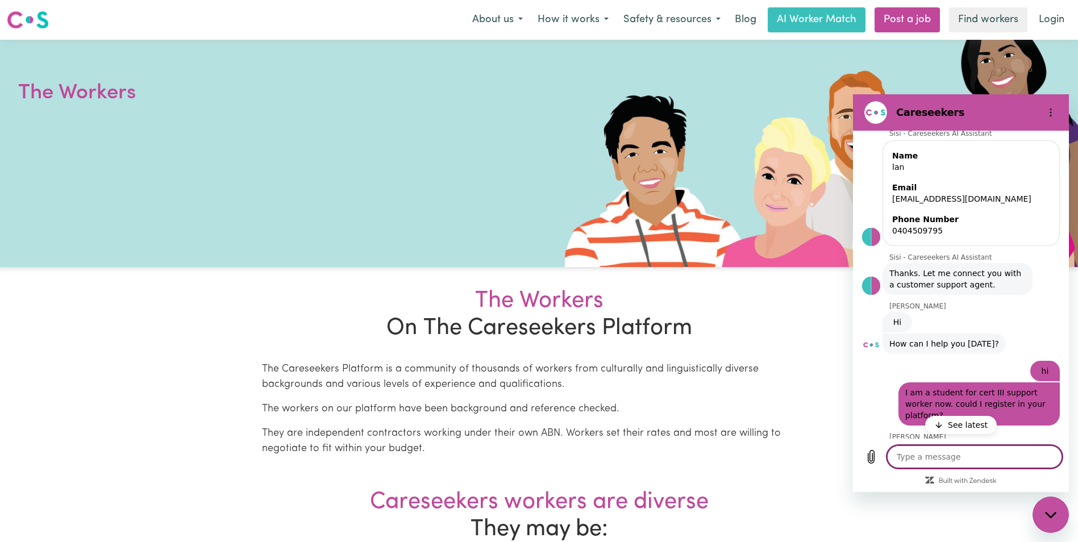
scroll to position [222, 0]
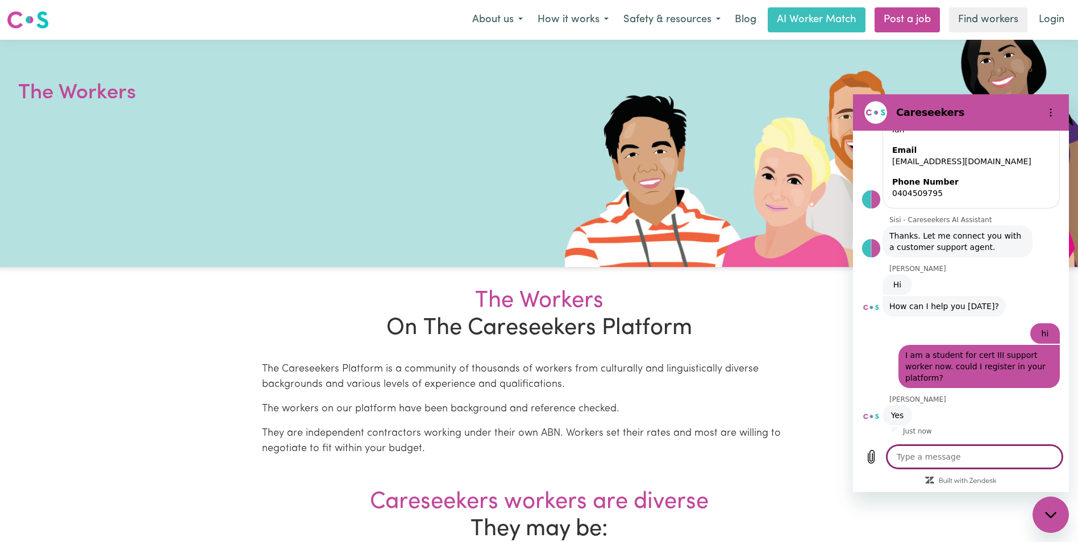
click at [920, 454] on textarea at bounding box center [974, 456] width 175 height 23
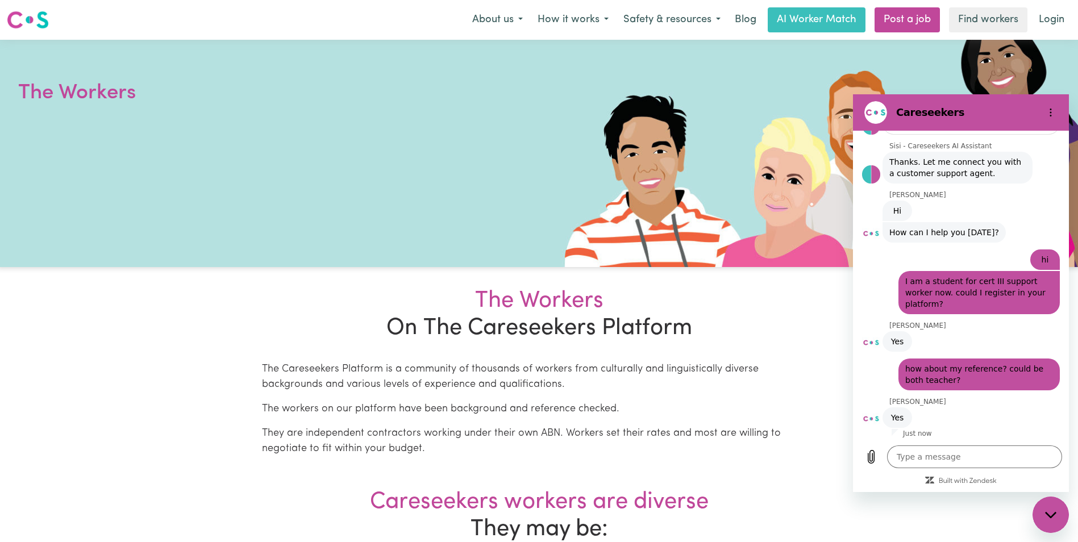
scroll to position [298, 0]
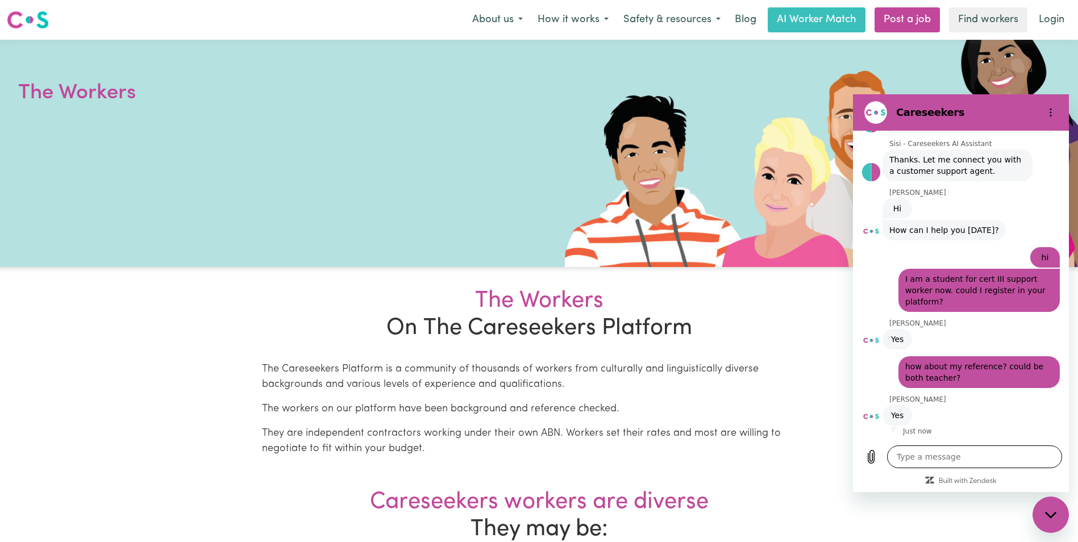
click at [932, 452] on textarea at bounding box center [974, 456] width 175 height 23
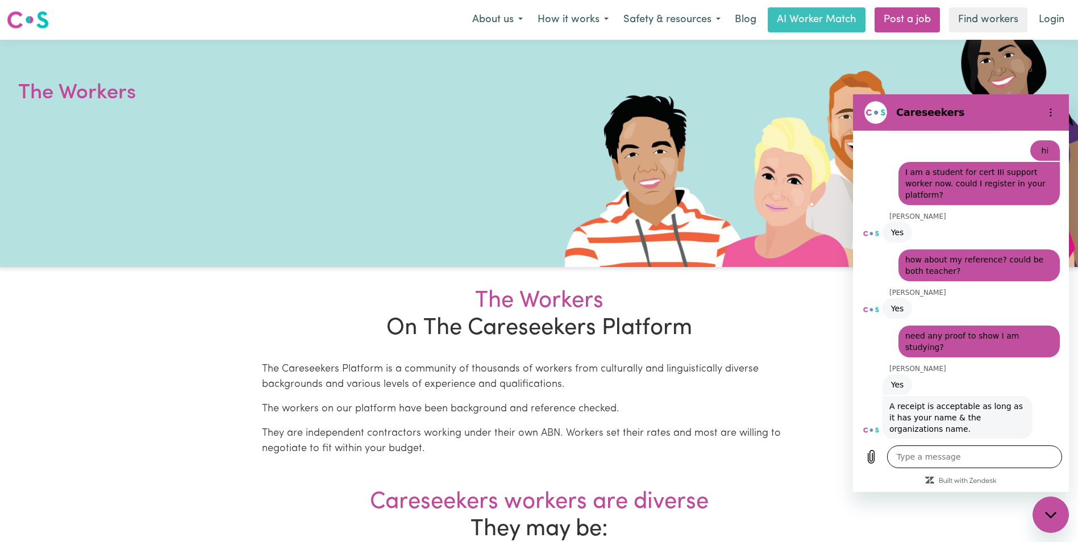
scroll to position [407, 0]
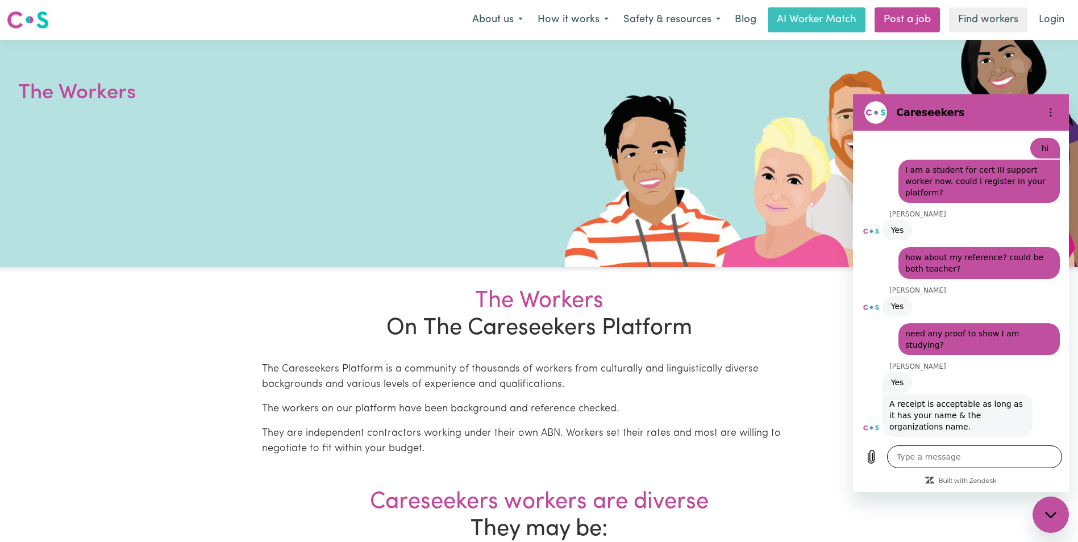
click at [916, 460] on textarea at bounding box center [974, 456] width 175 height 23
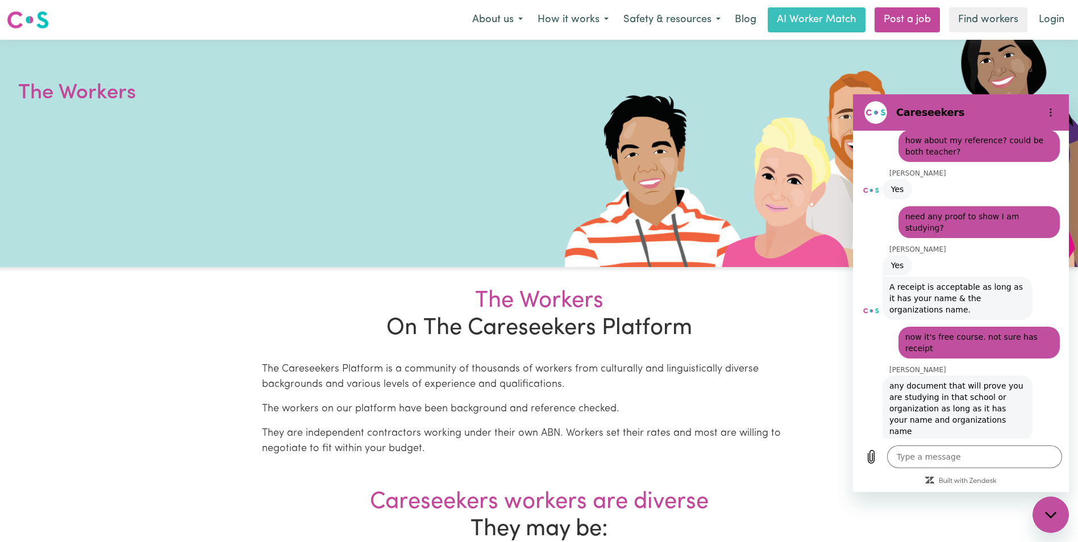
scroll to position [523, 0]
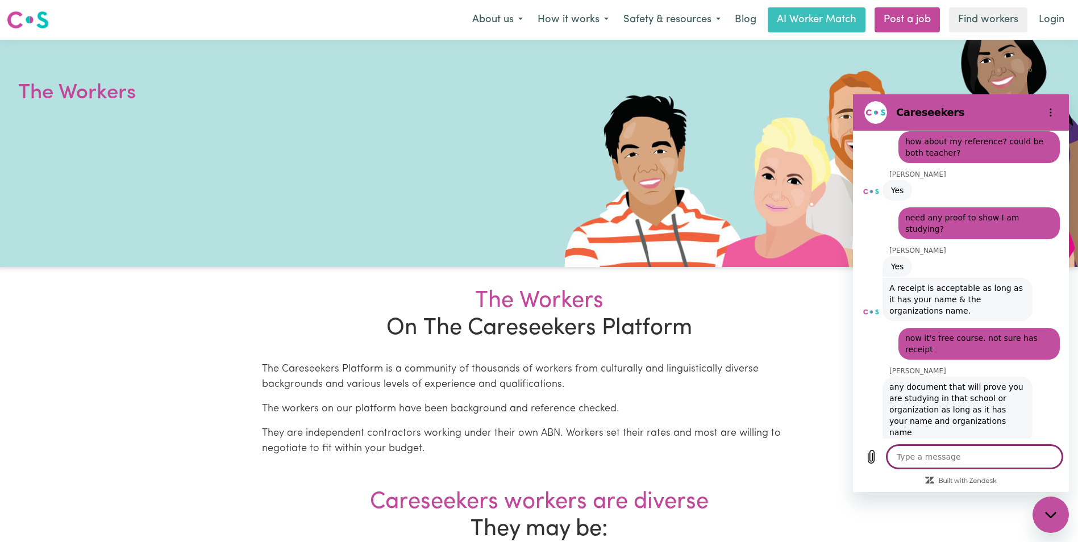
click at [930, 457] on textarea at bounding box center [974, 456] width 175 height 23
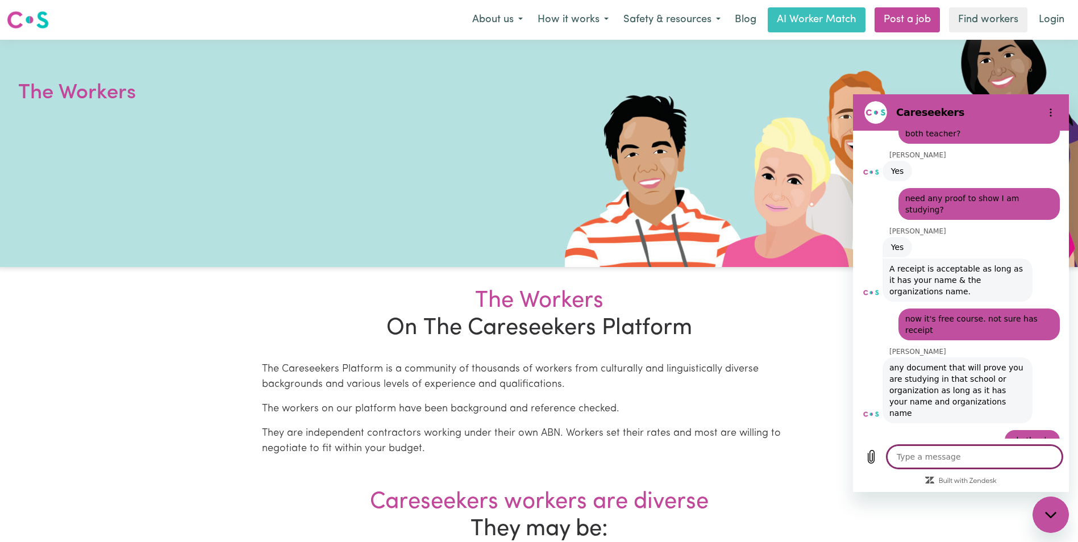
scroll to position [544, 0]
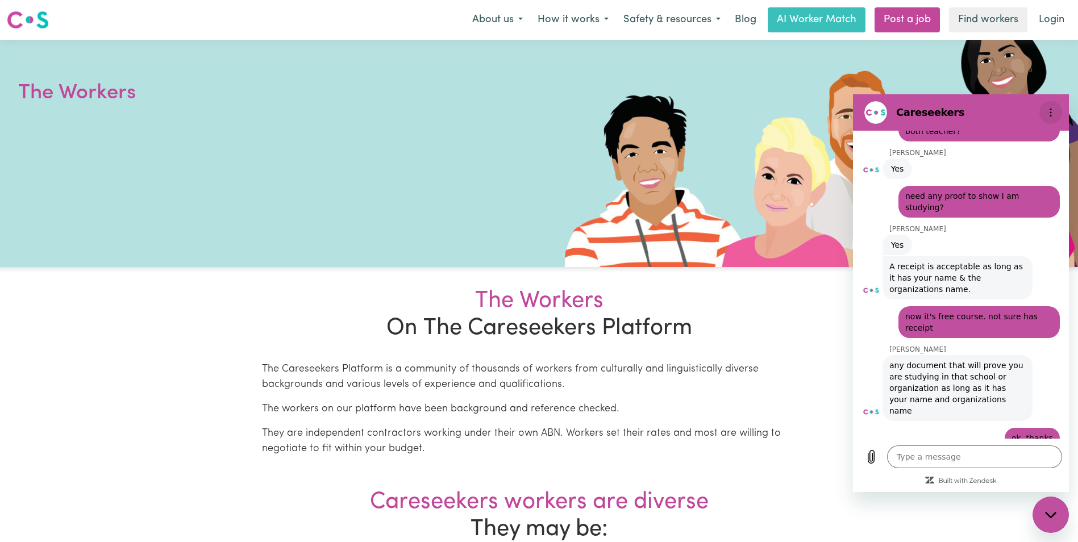
click at [1052, 112] on icon "Options menu" at bounding box center [1050, 112] width 9 height 9
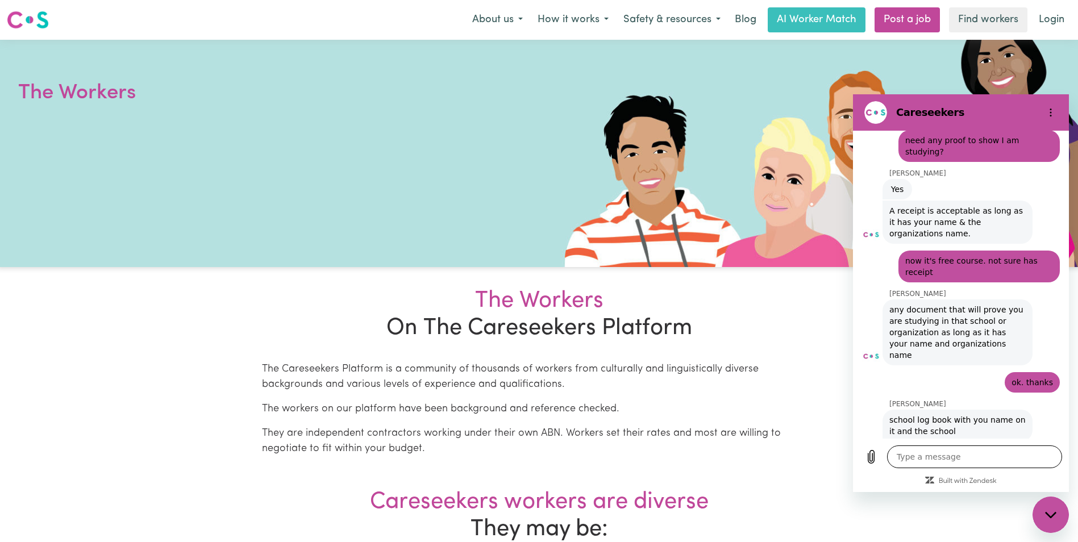
scroll to position [599, 0]
click at [1003, 464] on textarea at bounding box center [974, 456] width 175 height 23
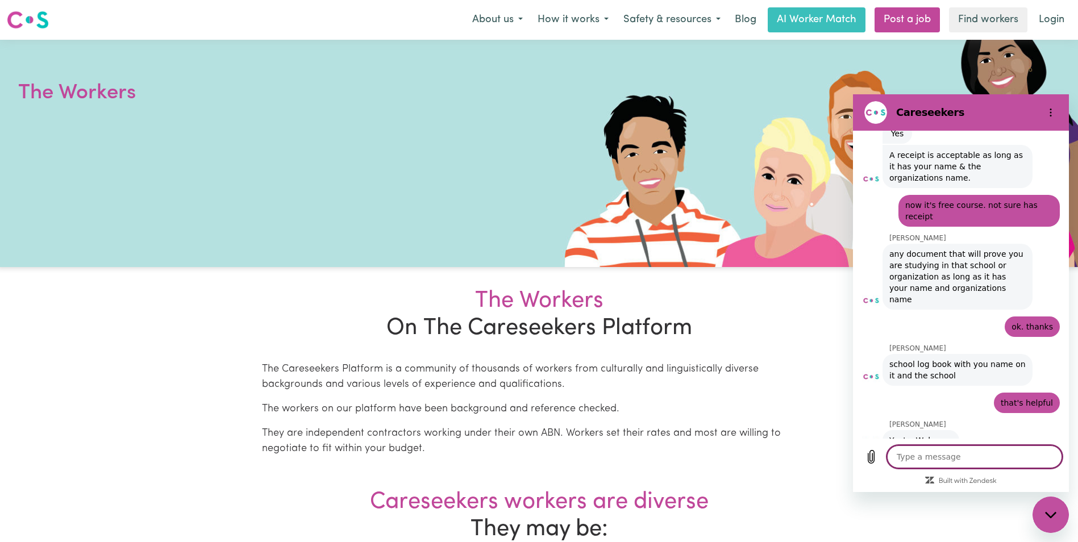
scroll to position [658, 0]
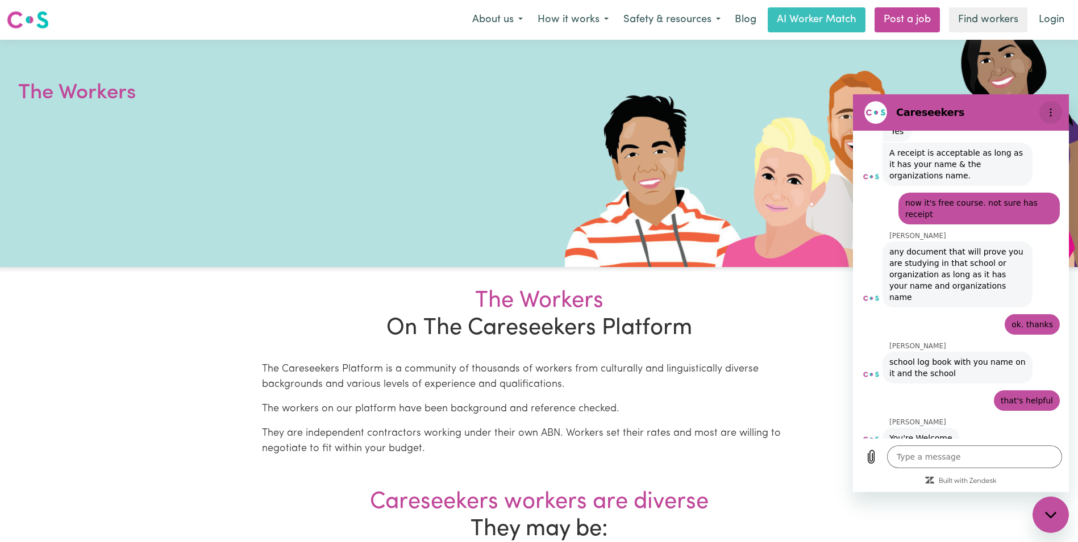
click at [1045, 115] on button "Options menu" at bounding box center [1050, 112] width 23 height 23
click at [936, 464] on textarea at bounding box center [974, 456] width 175 height 23
click at [1039, 101] on button "Options menu" at bounding box center [1050, 112] width 23 height 23
click at [936, 464] on textarea at bounding box center [974, 456] width 175 height 23
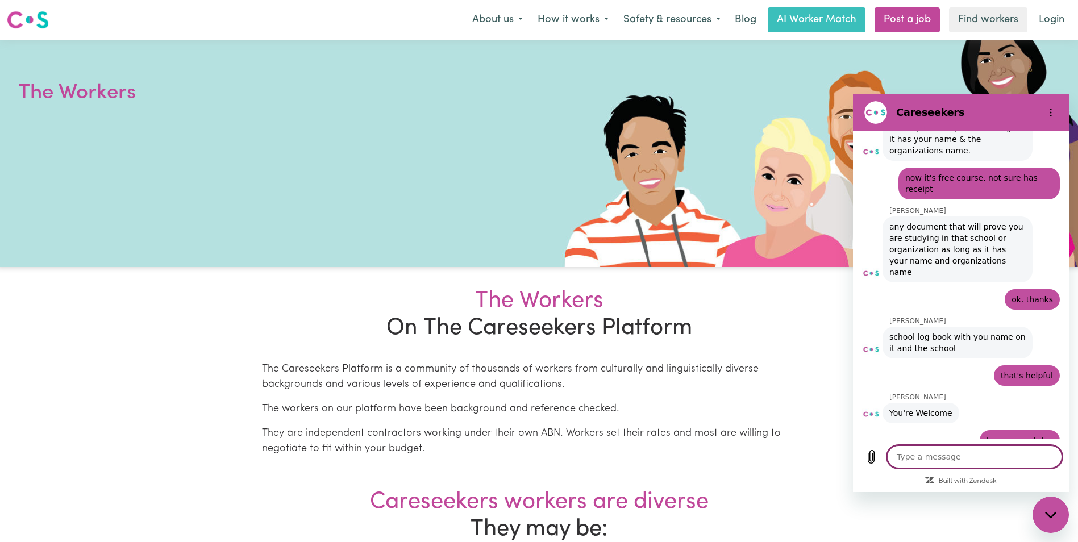
scroll to position [685, 0]
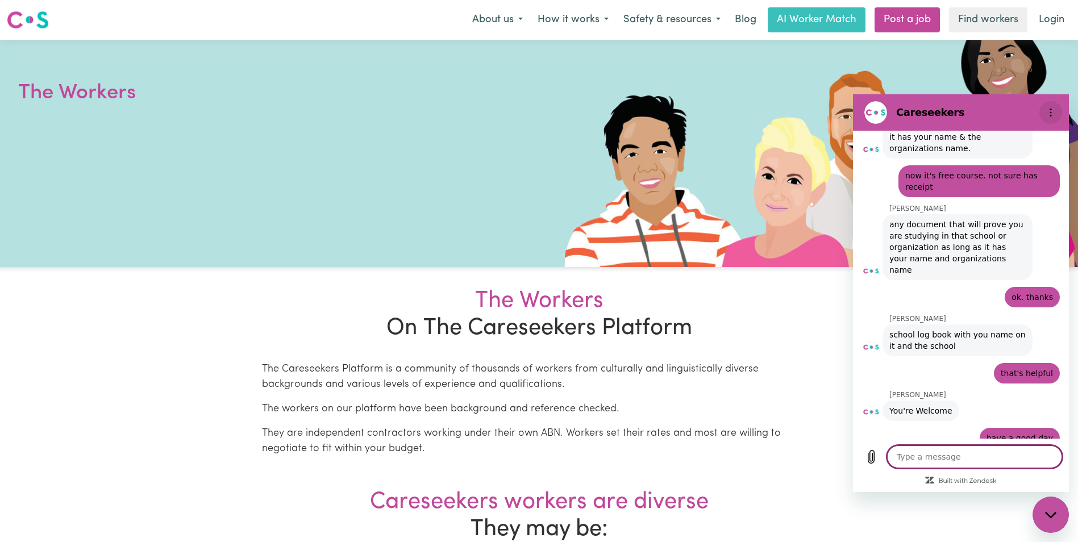
click at [1048, 117] on button "Options menu" at bounding box center [1050, 112] width 23 height 23
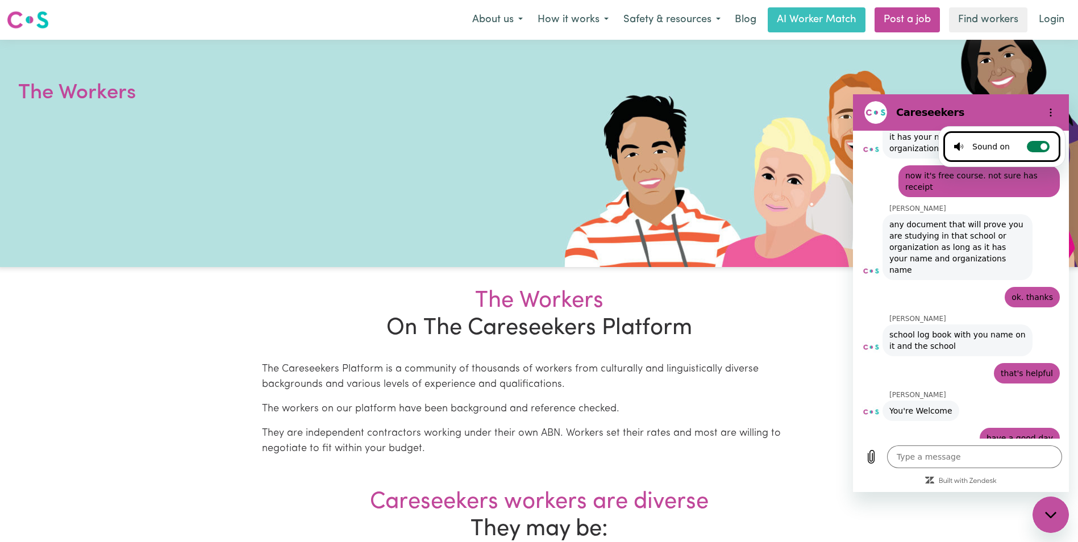
click at [1027, 146] on label "Toggle sound notifications" at bounding box center [1037, 146] width 23 height 11
click at [1027, 146] on input "Toggle sound notifications" at bounding box center [1037, 146] width 23 height 11
click at [1049, 521] on div "Close messaging window" at bounding box center [1050, 515] width 34 height 34
